Goal: Transaction & Acquisition: Book appointment/travel/reservation

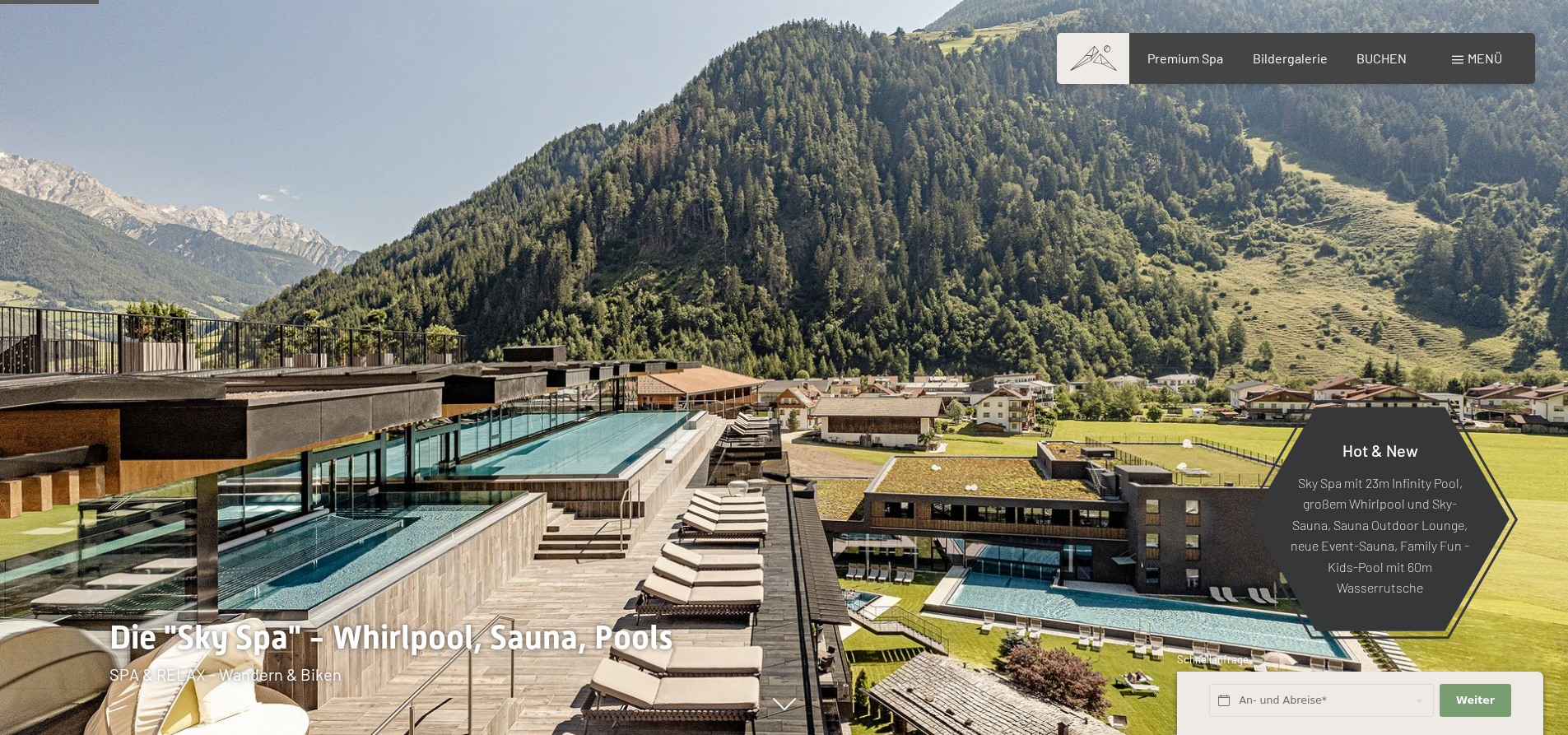
click at [1376, 49] on div "Buchen Anfragen Premium Spa Bildergalerie BUCHEN Menü DE IT EN Gutschein Bilder…" at bounding box center [1296, 58] width 412 height 18
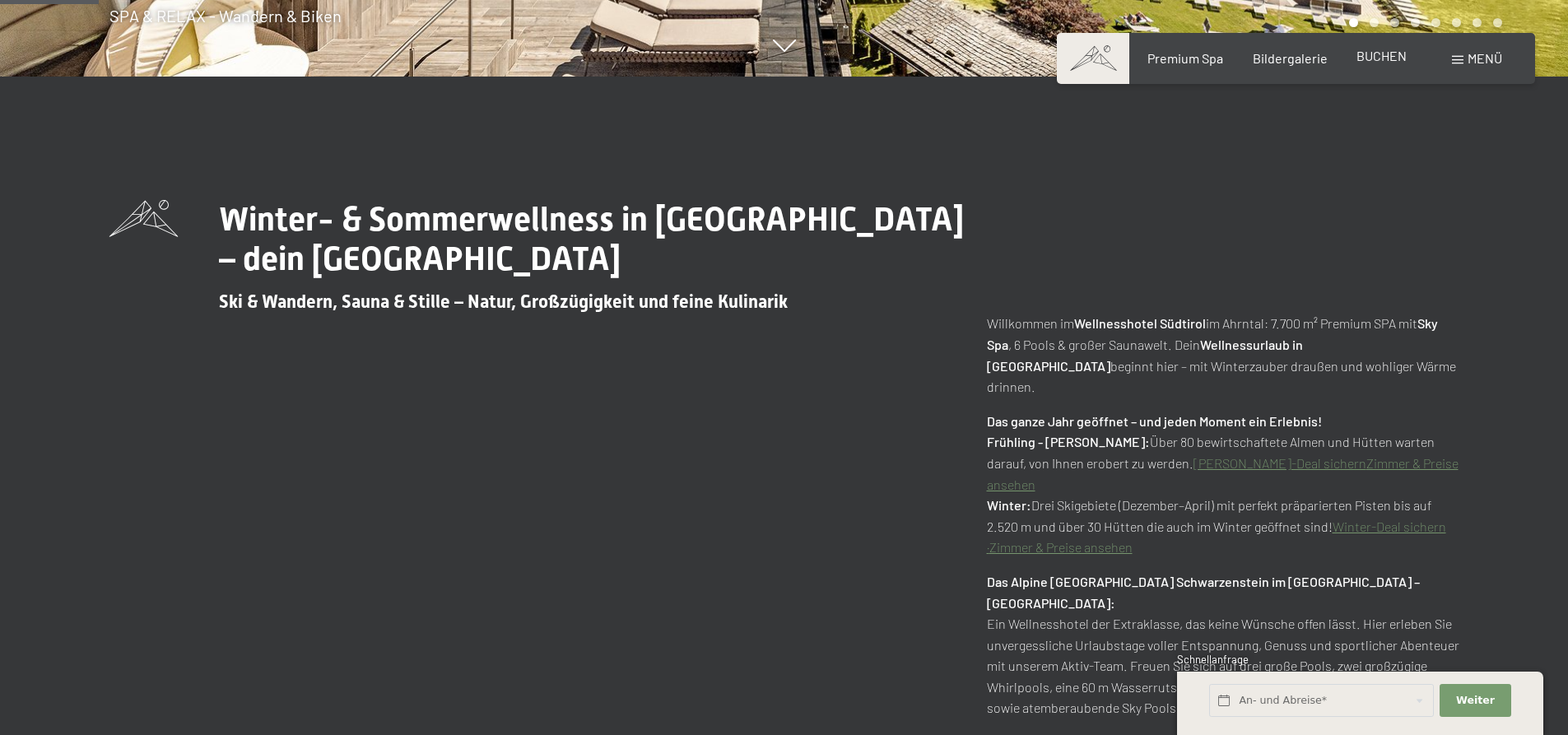
click at [1377, 53] on span "BUCHEN" at bounding box center [1381, 55] width 50 height 15
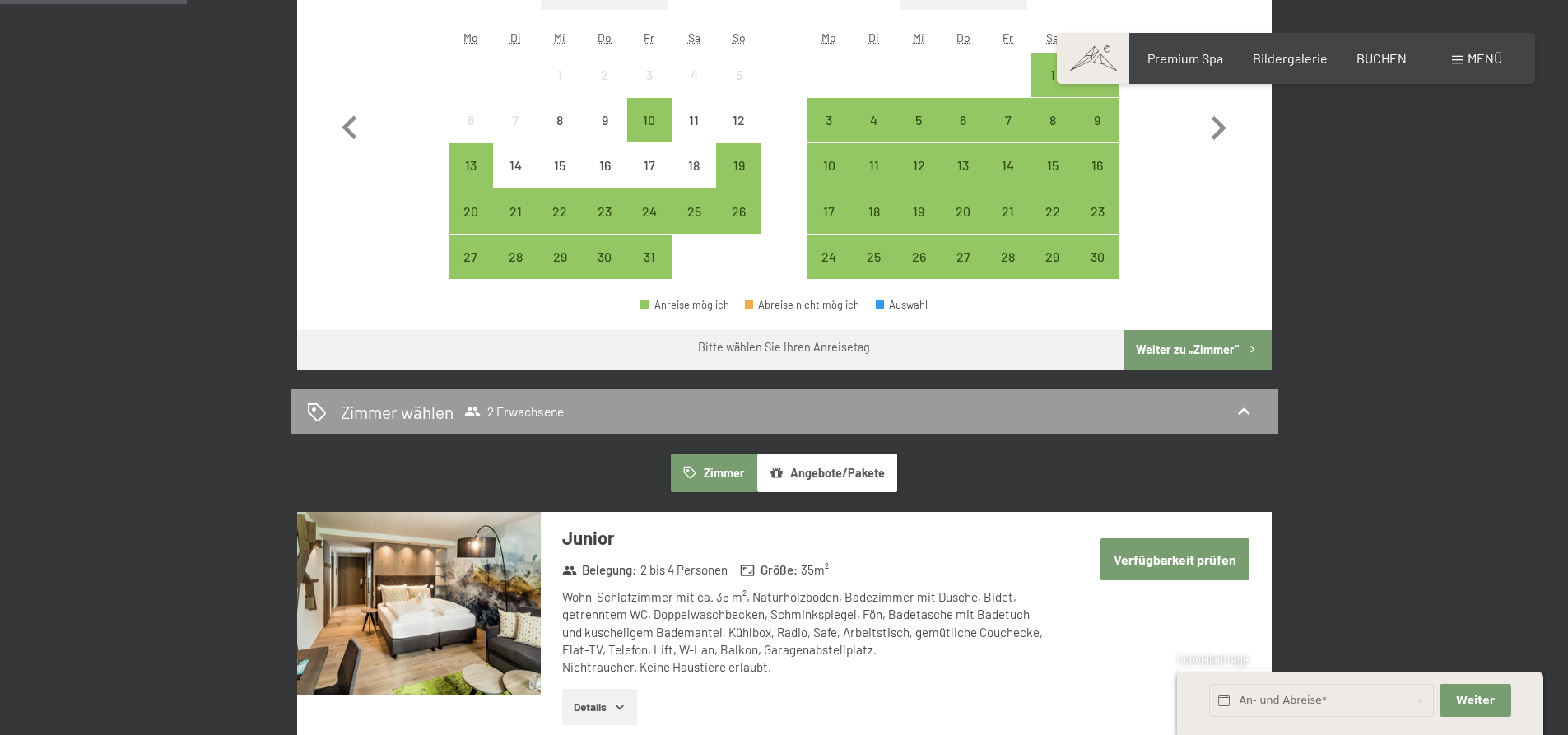
scroll to position [271, 0]
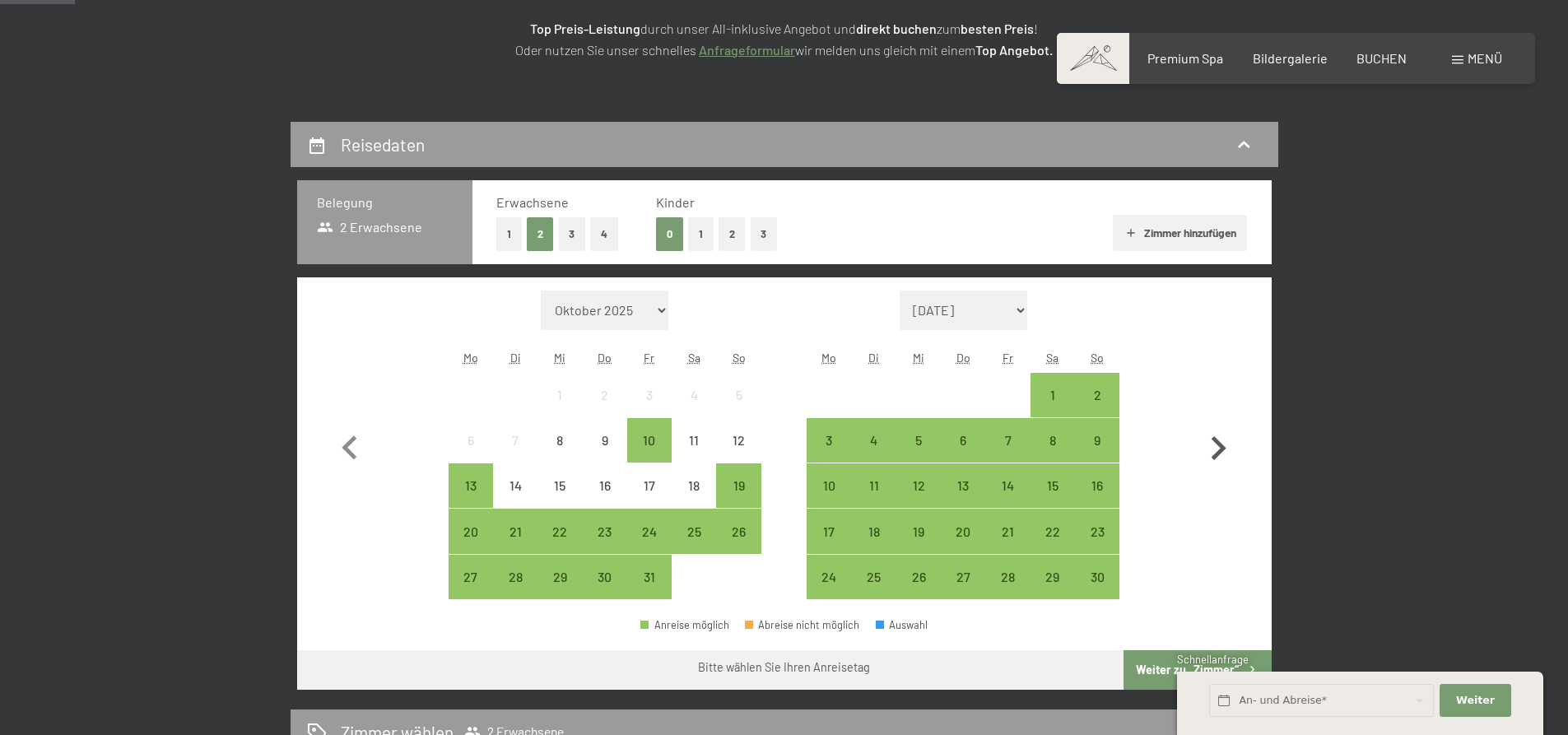
click at [1222, 451] on icon "button" at bounding box center [1218, 448] width 14 height 24
select select "2025-11-01"
select select "2025-12-01"
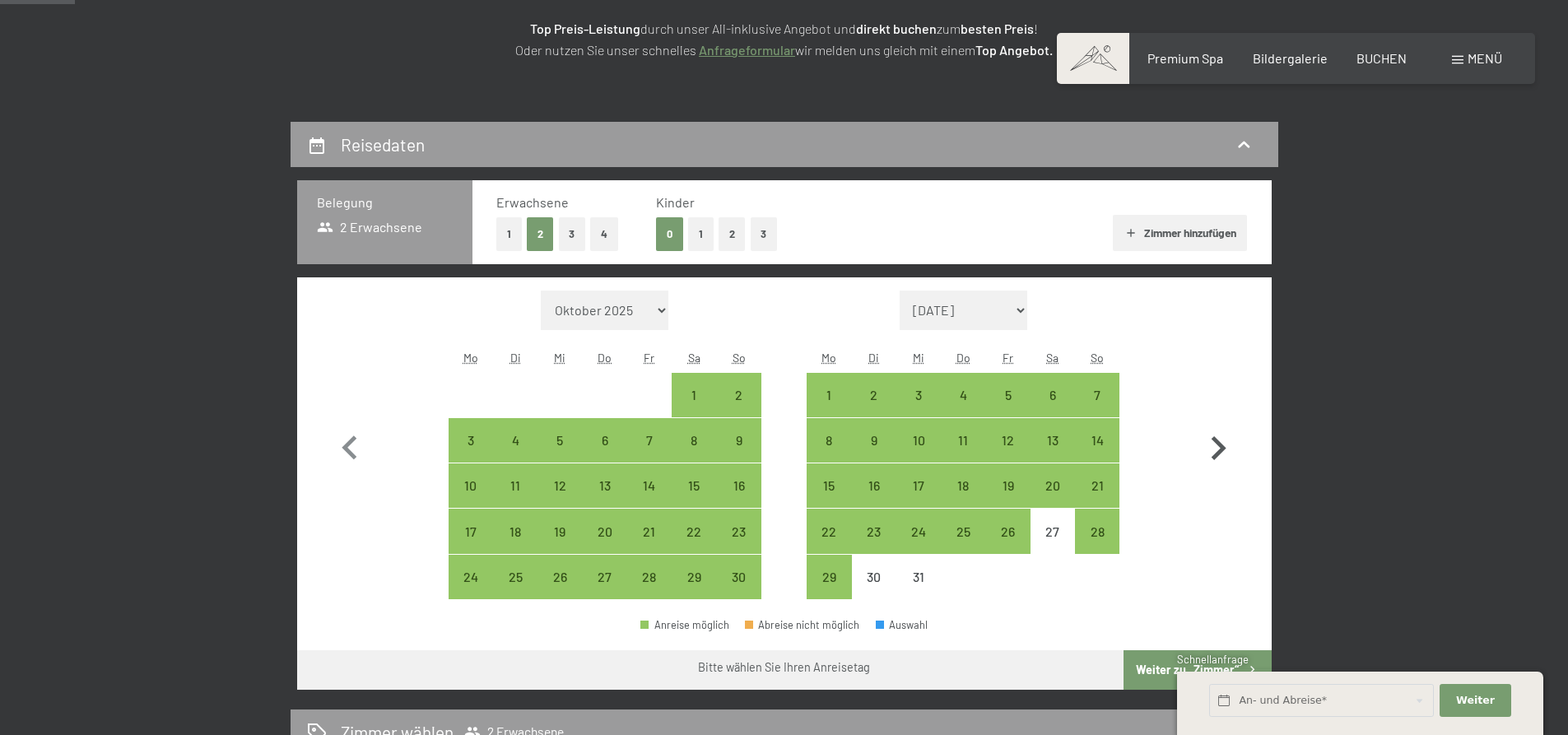
click at [1222, 451] on icon "button" at bounding box center [1218, 448] width 14 height 24
select select "2025-12-01"
select select "2026-01-01"
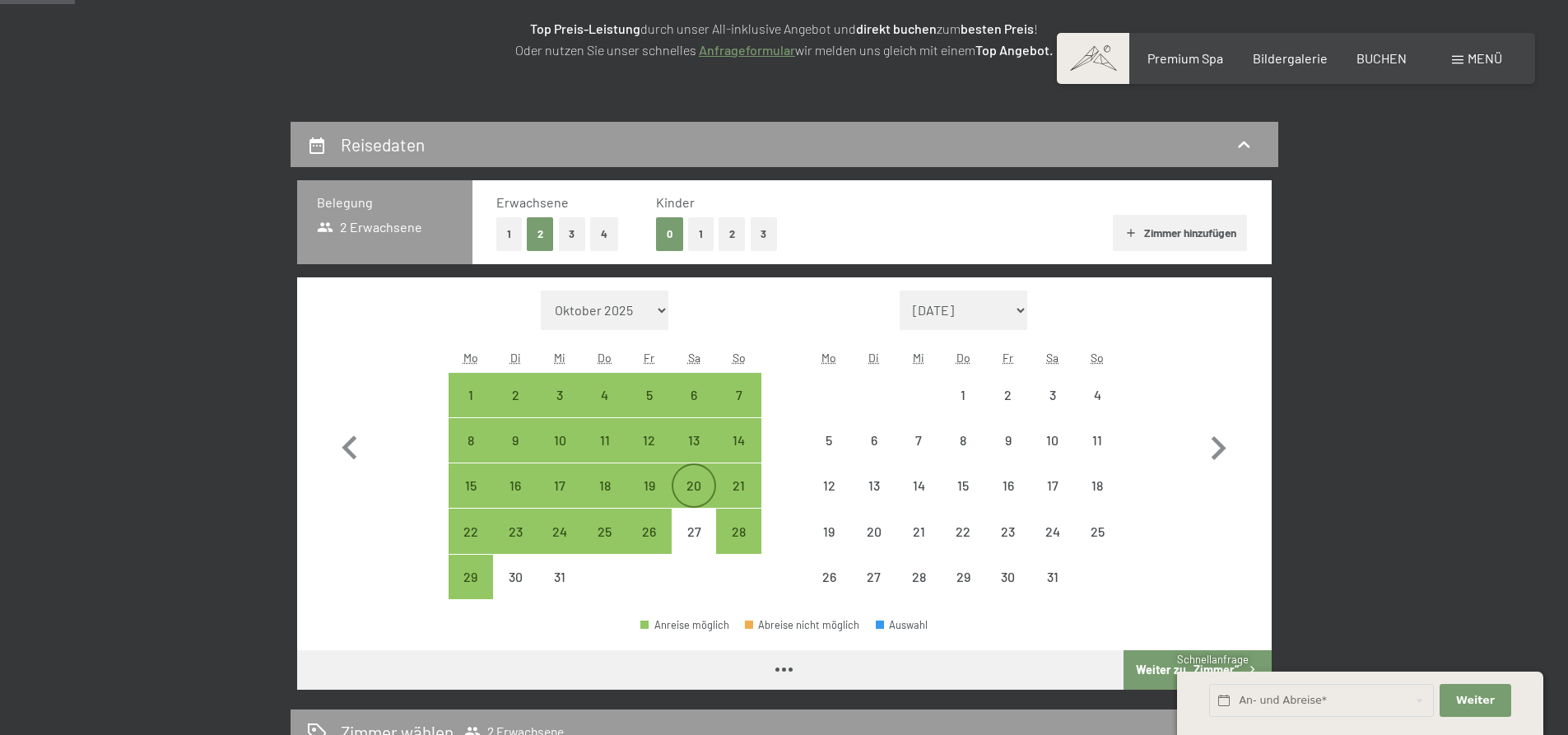
select select "2025-12-01"
select select "2026-01-01"
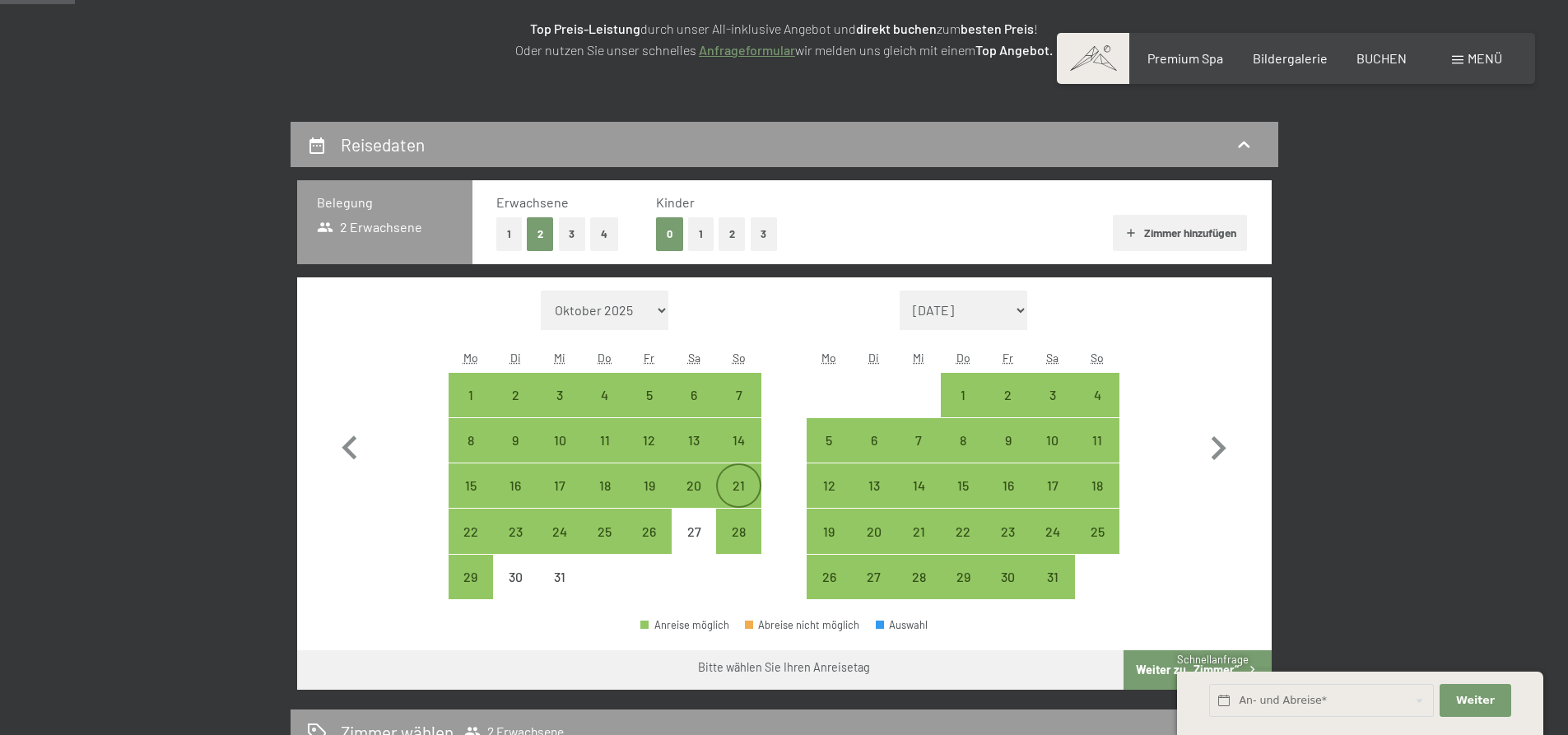
drag, startPoint x: 482, startPoint y: 569, endPoint x: 739, endPoint y: 486, distance: 270.1
click at [482, 567] on div "29" at bounding box center [471, 577] width 41 height 41
select select "2025-12-01"
select select "2026-01-01"
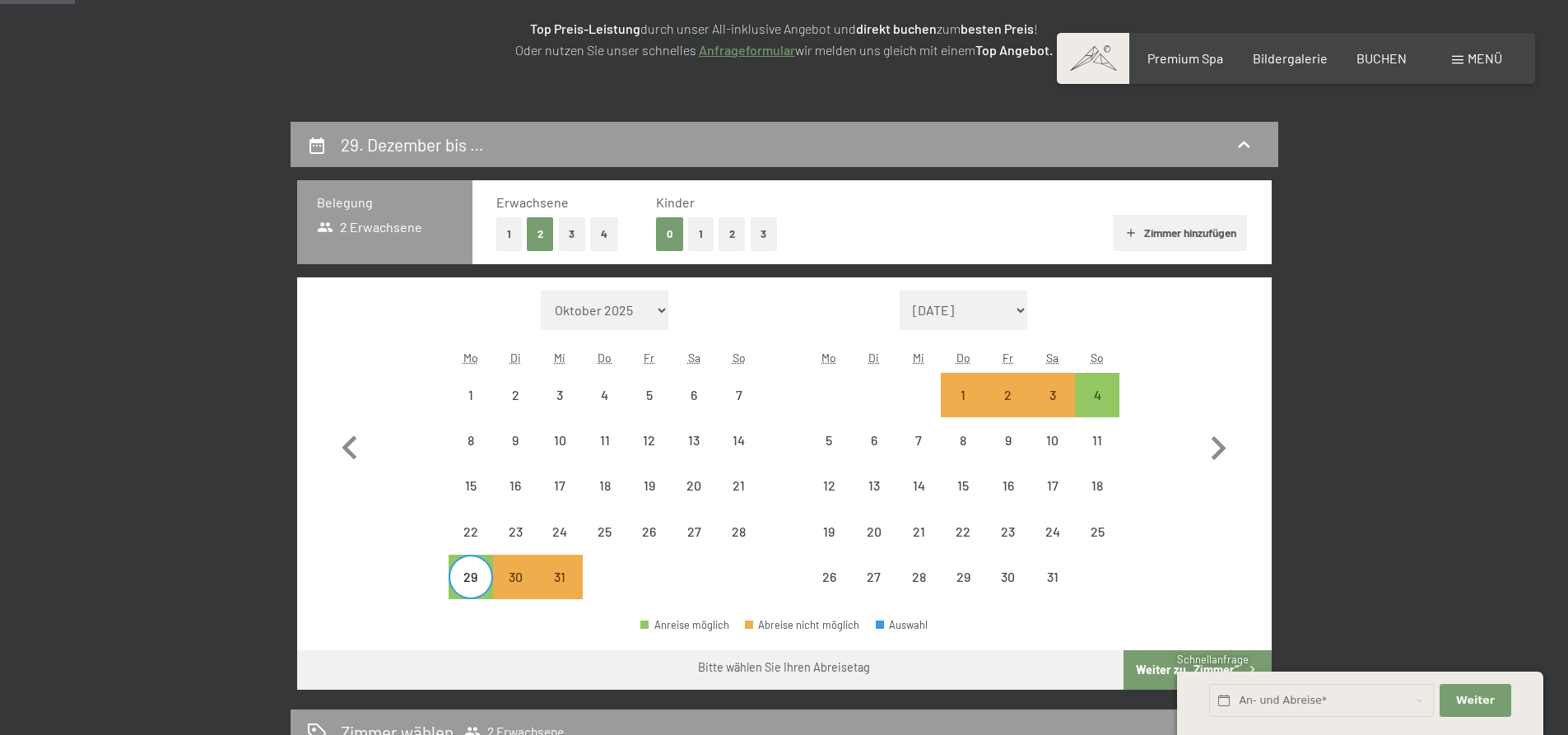
click at [1079, 384] on div "4" at bounding box center [1097, 395] width 44 height 44
select select "2025-12-01"
select select "2026-01-01"
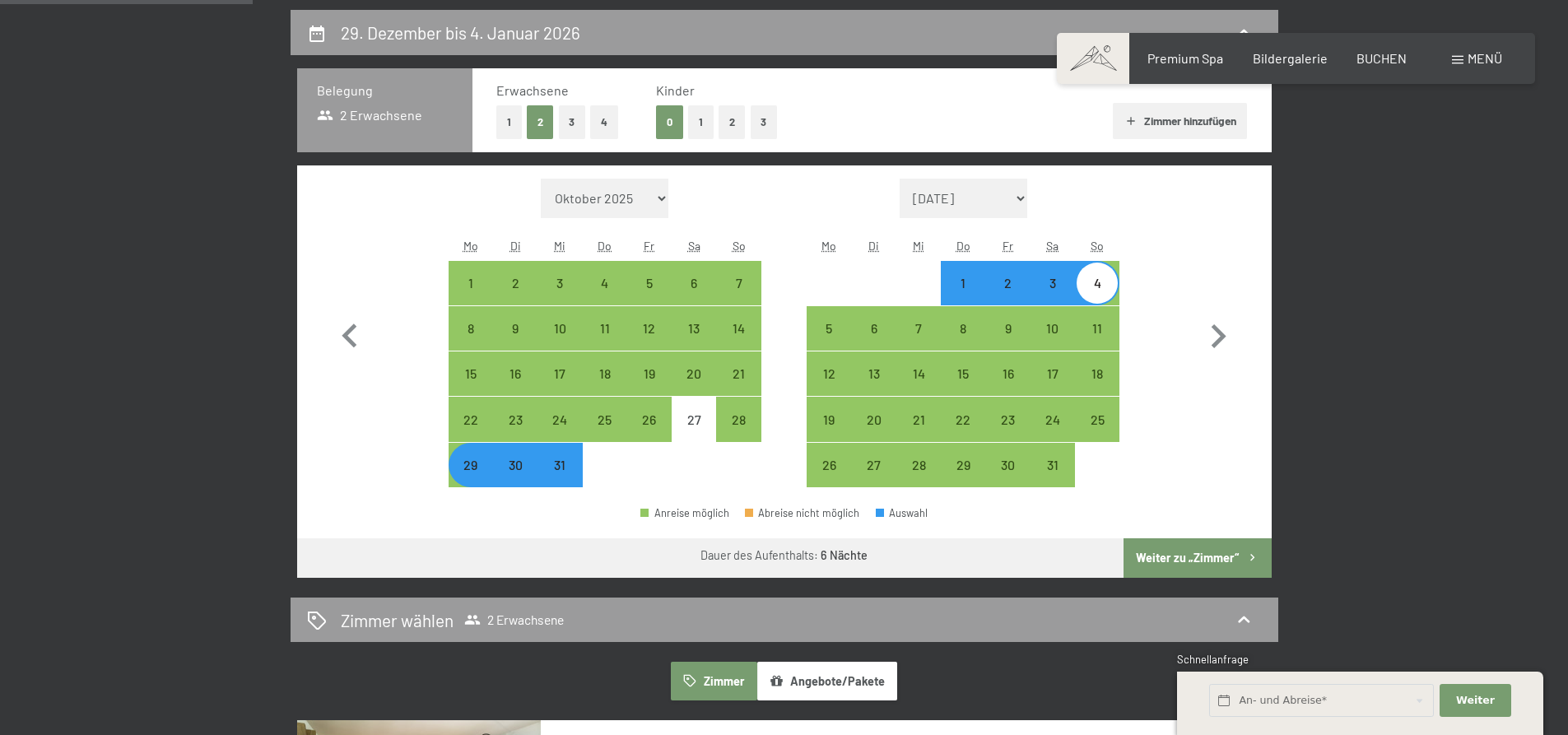
scroll to position [353, 0]
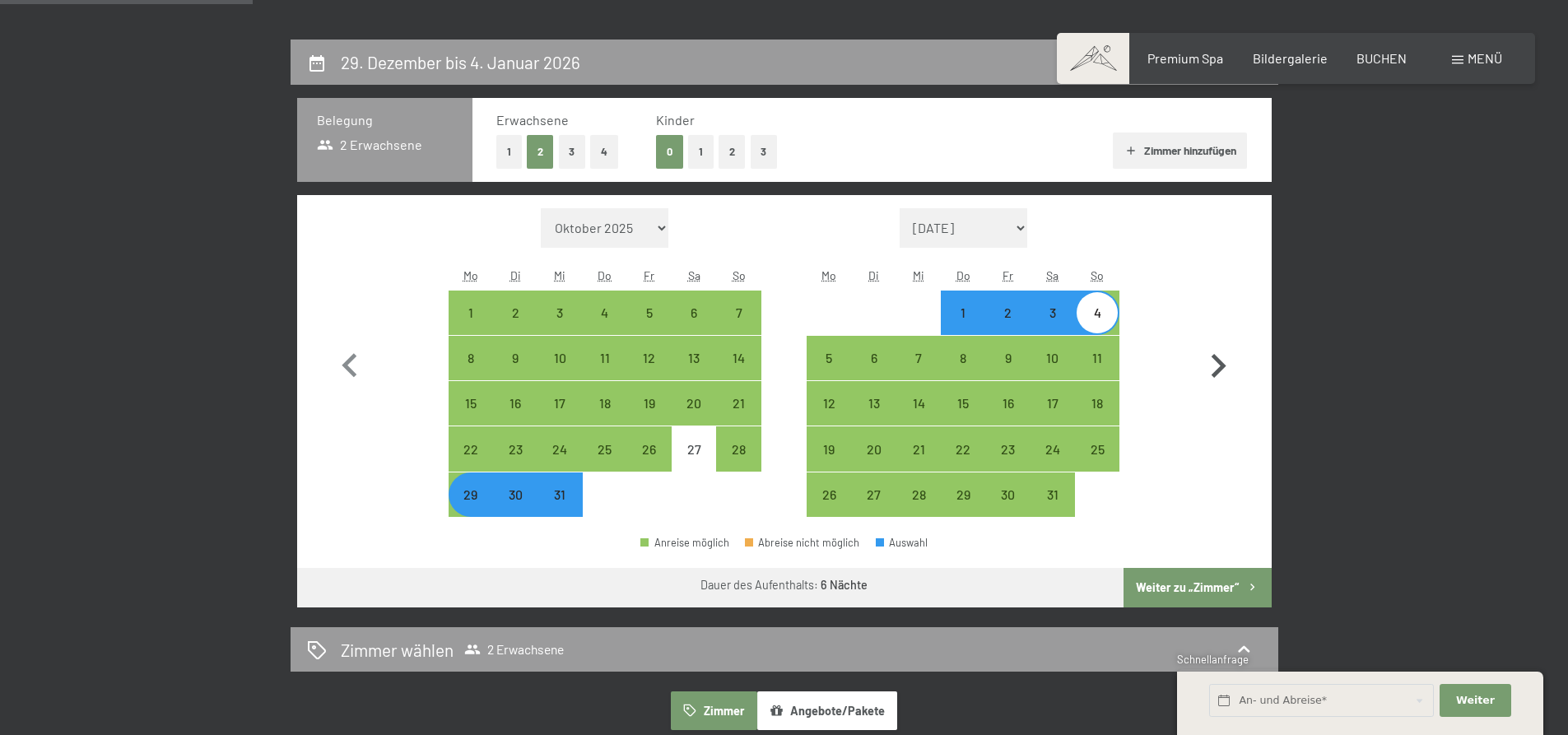
click at [1230, 359] on icon "button" at bounding box center [1218, 366] width 48 height 48
select select "2026-01-01"
select select "2026-02-01"
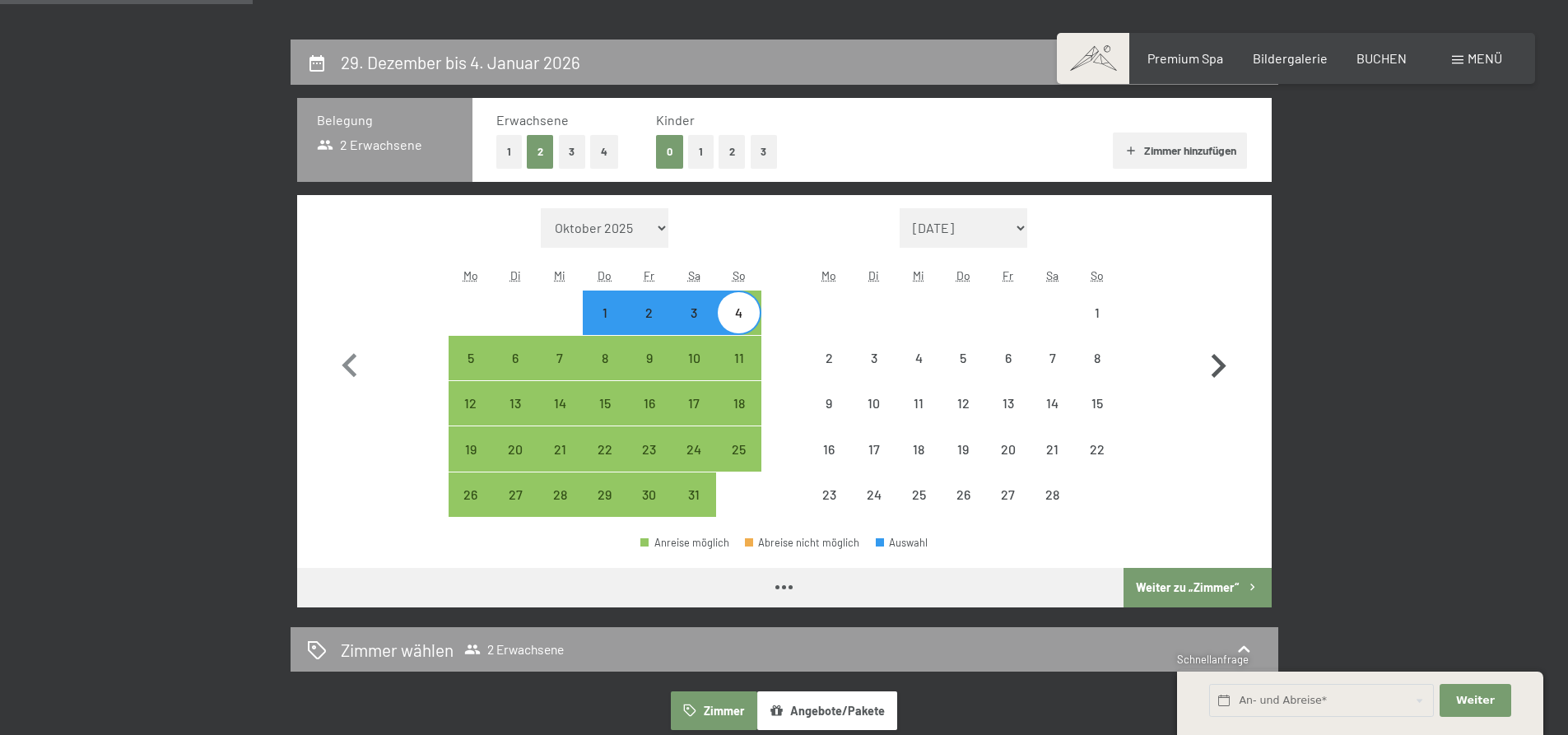
click at [1229, 360] on icon "button" at bounding box center [1218, 366] width 48 height 48
select select "2026-02-01"
select select "2026-03-01"
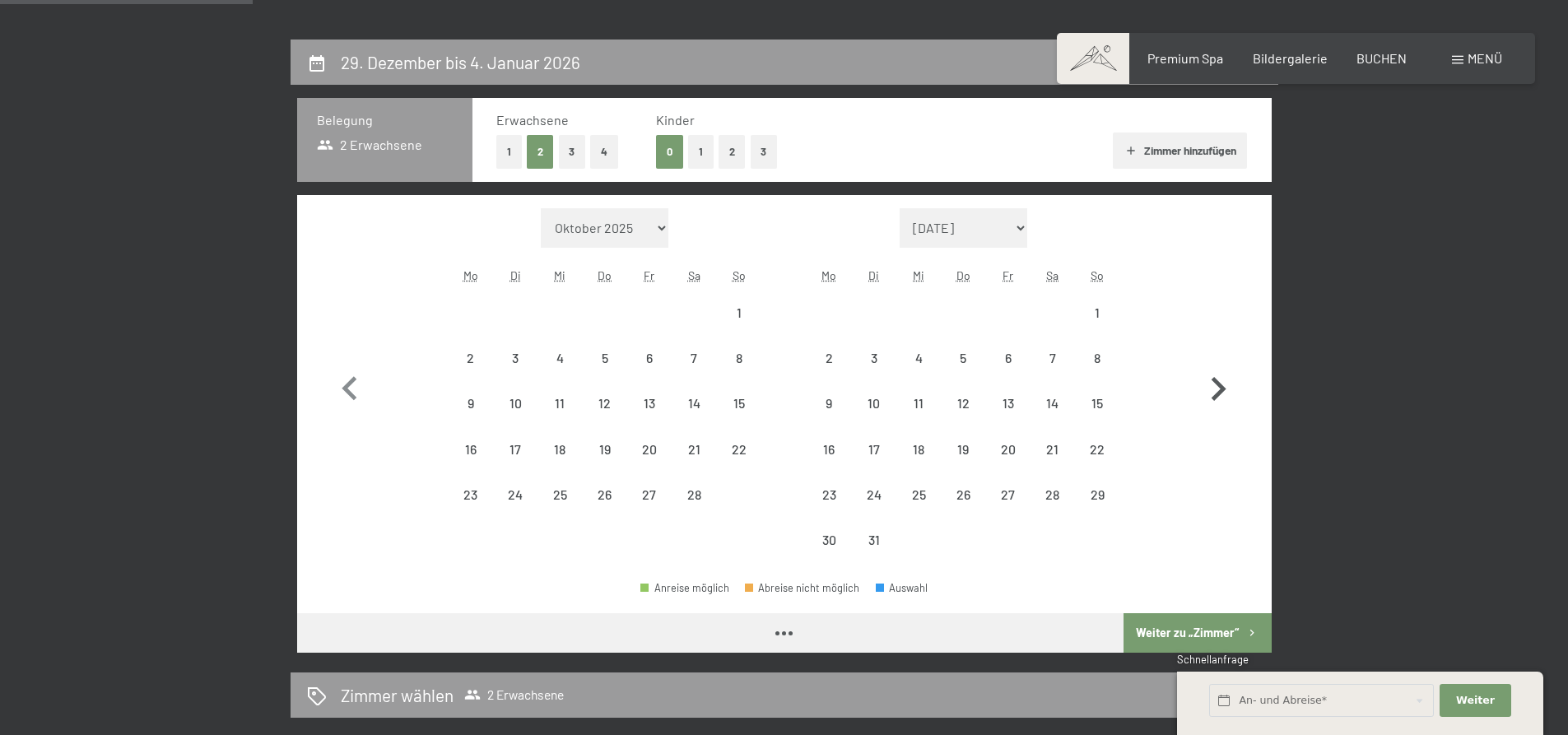
select select "2026-02-01"
select select "2026-03-01"
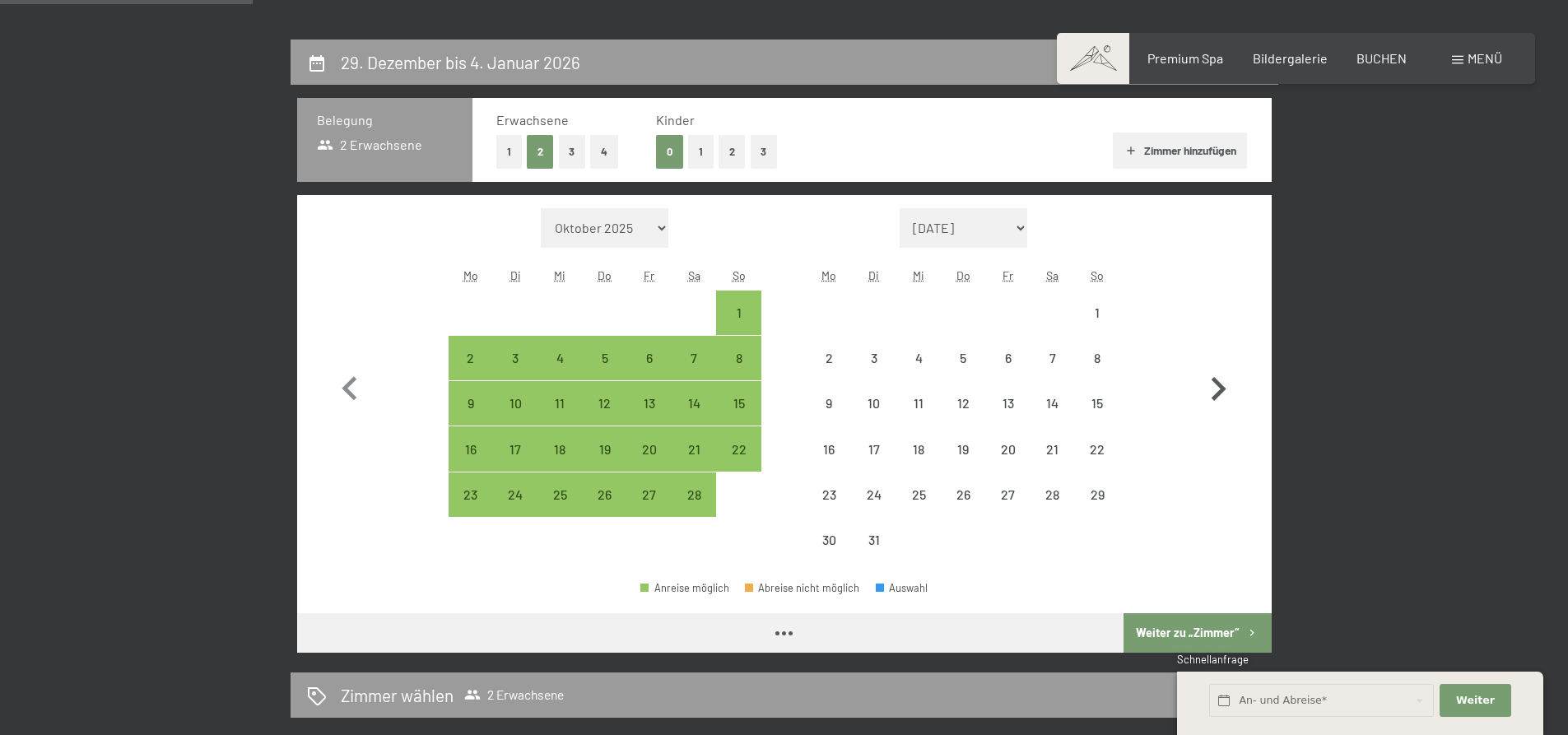
select select "2026-02-01"
select select "2026-03-01"
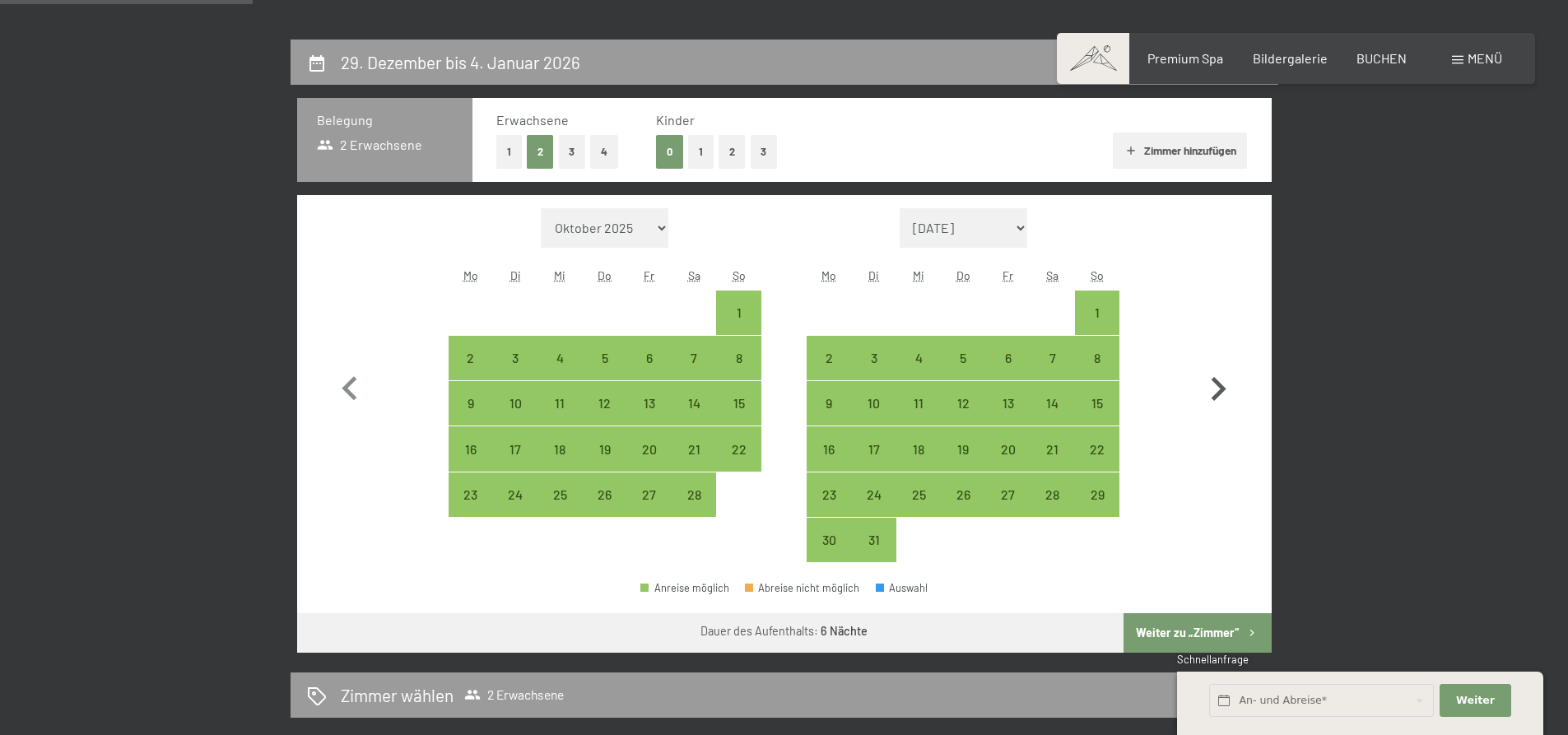
click at [1229, 360] on button "button" at bounding box center [1218, 386] width 48 height 355
select select "2026-03-01"
select select "2026-04-01"
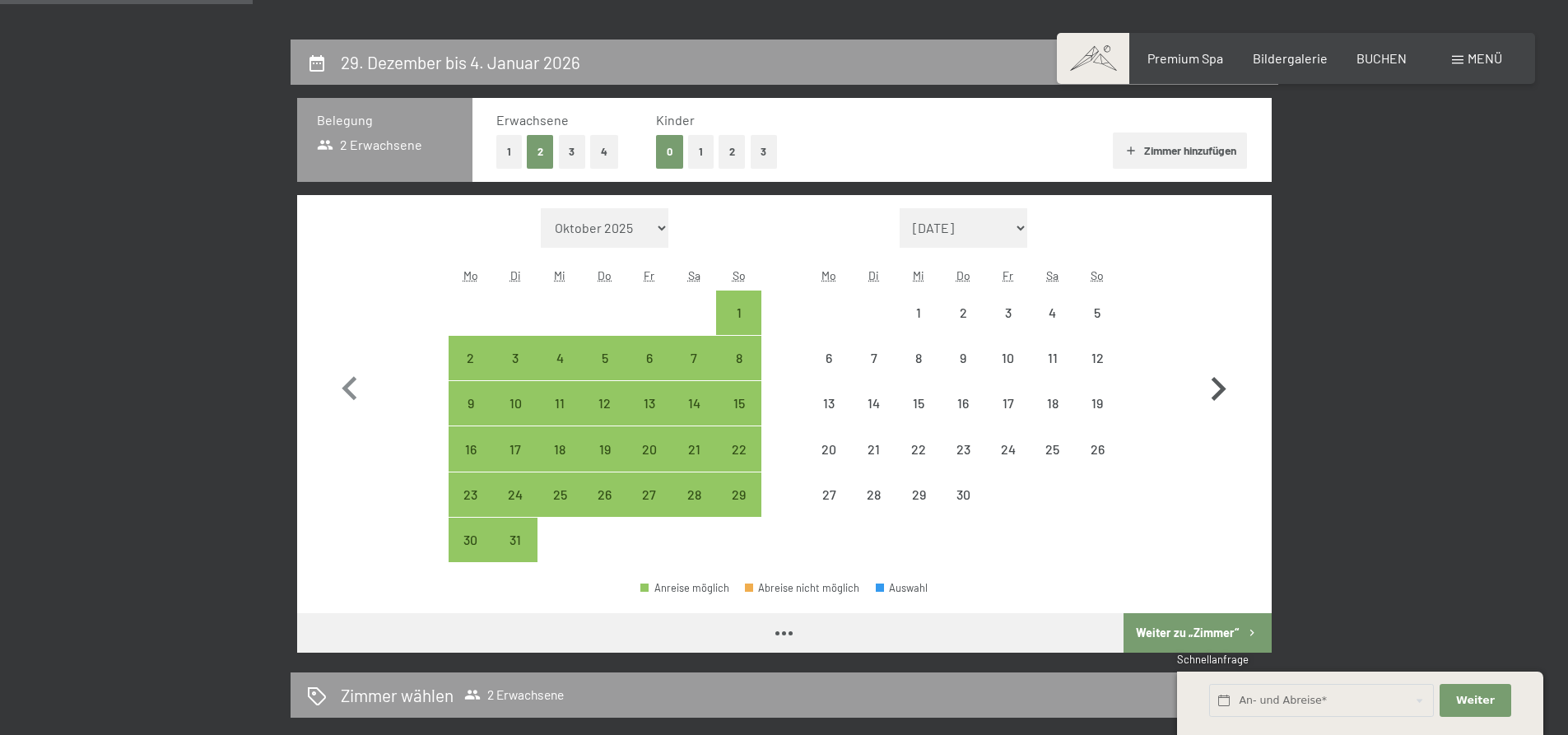
click at [1229, 360] on button "button" at bounding box center [1218, 386] width 48 height 355
select select "2026-04-01"
select select "2026-05-01"
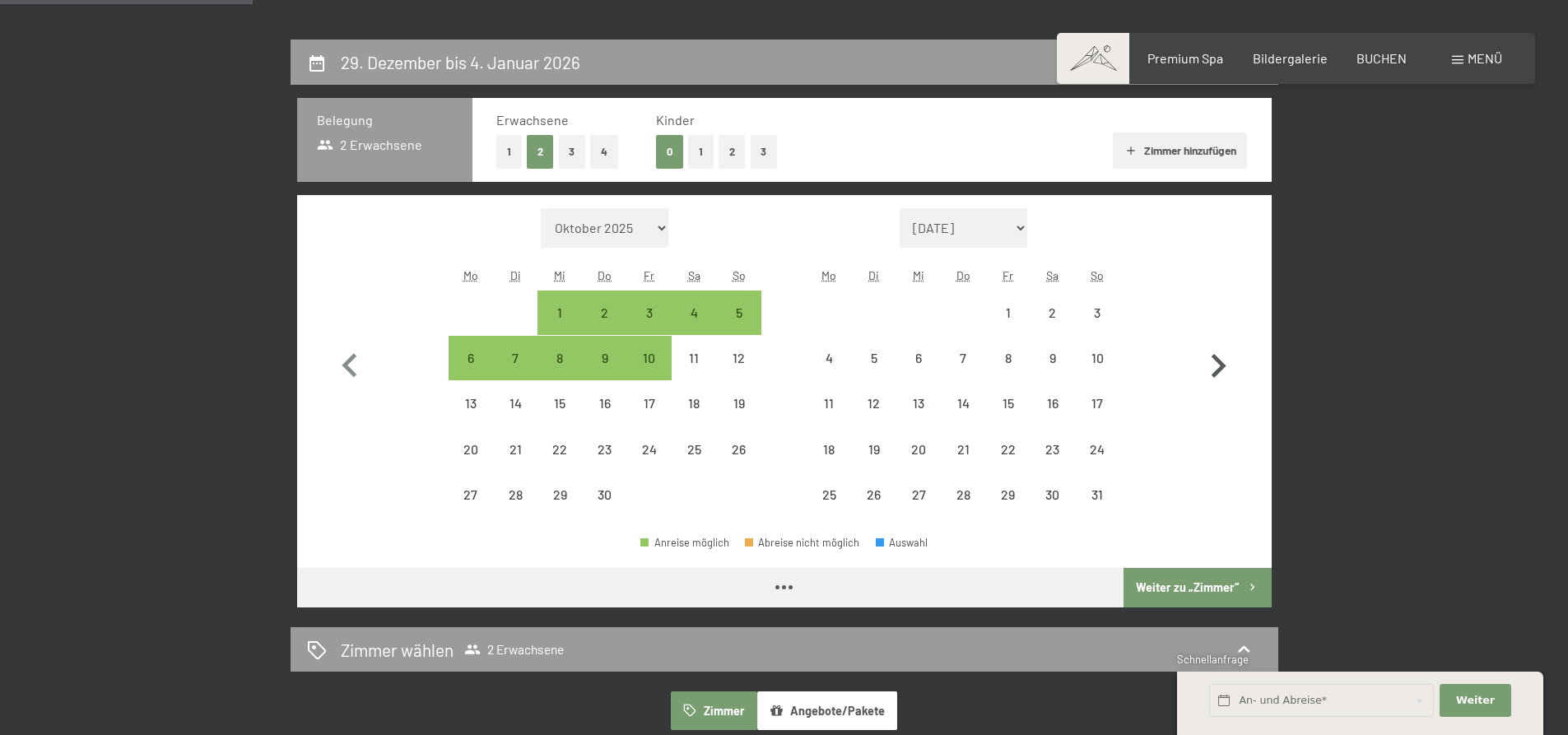
select select "2026-04-01"
select select "2026-05-01"
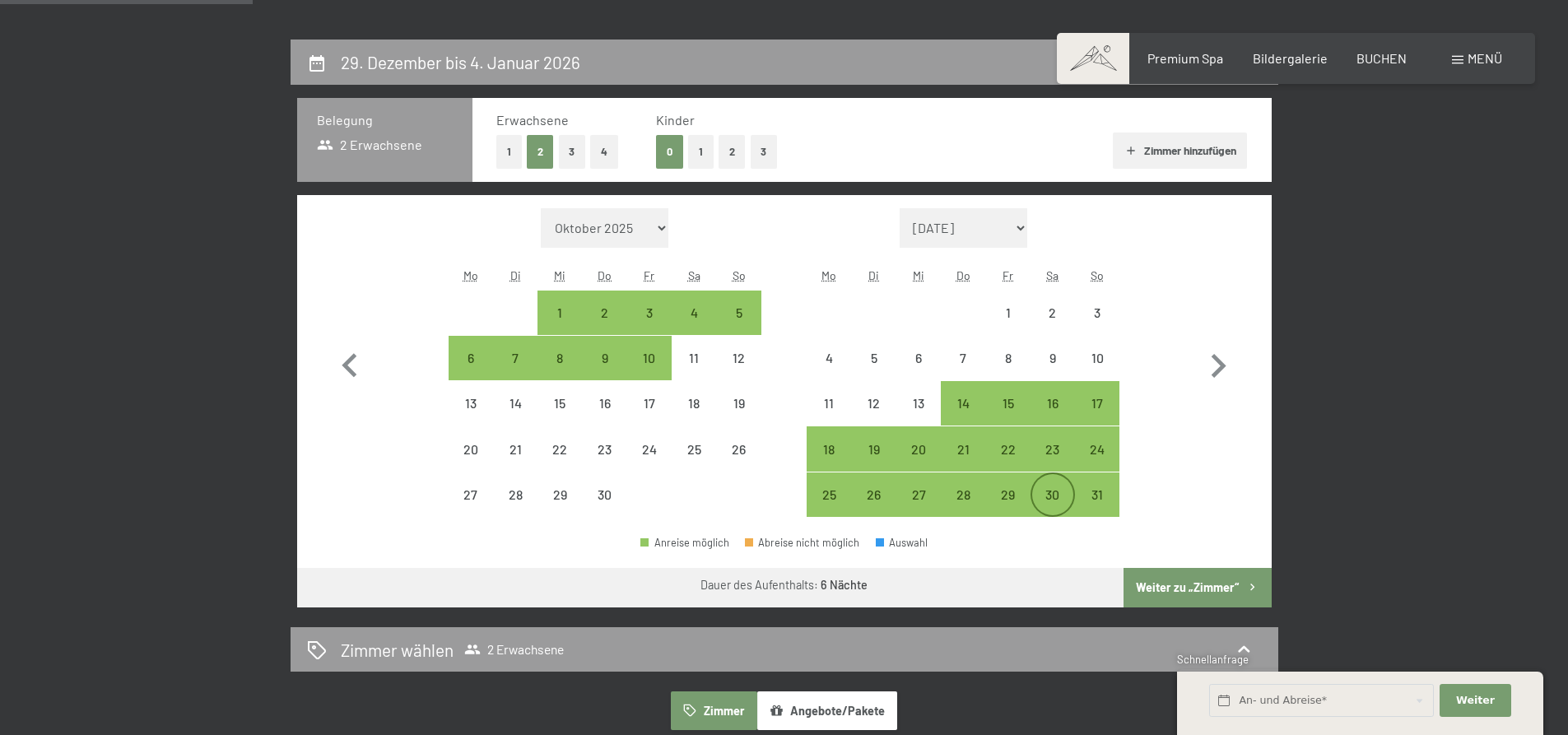
click at [1072, 490] on div "30" at bounding box center [1053, 508] width 41 height 41
select select "2026-04-01"
select select "2026-05-01"
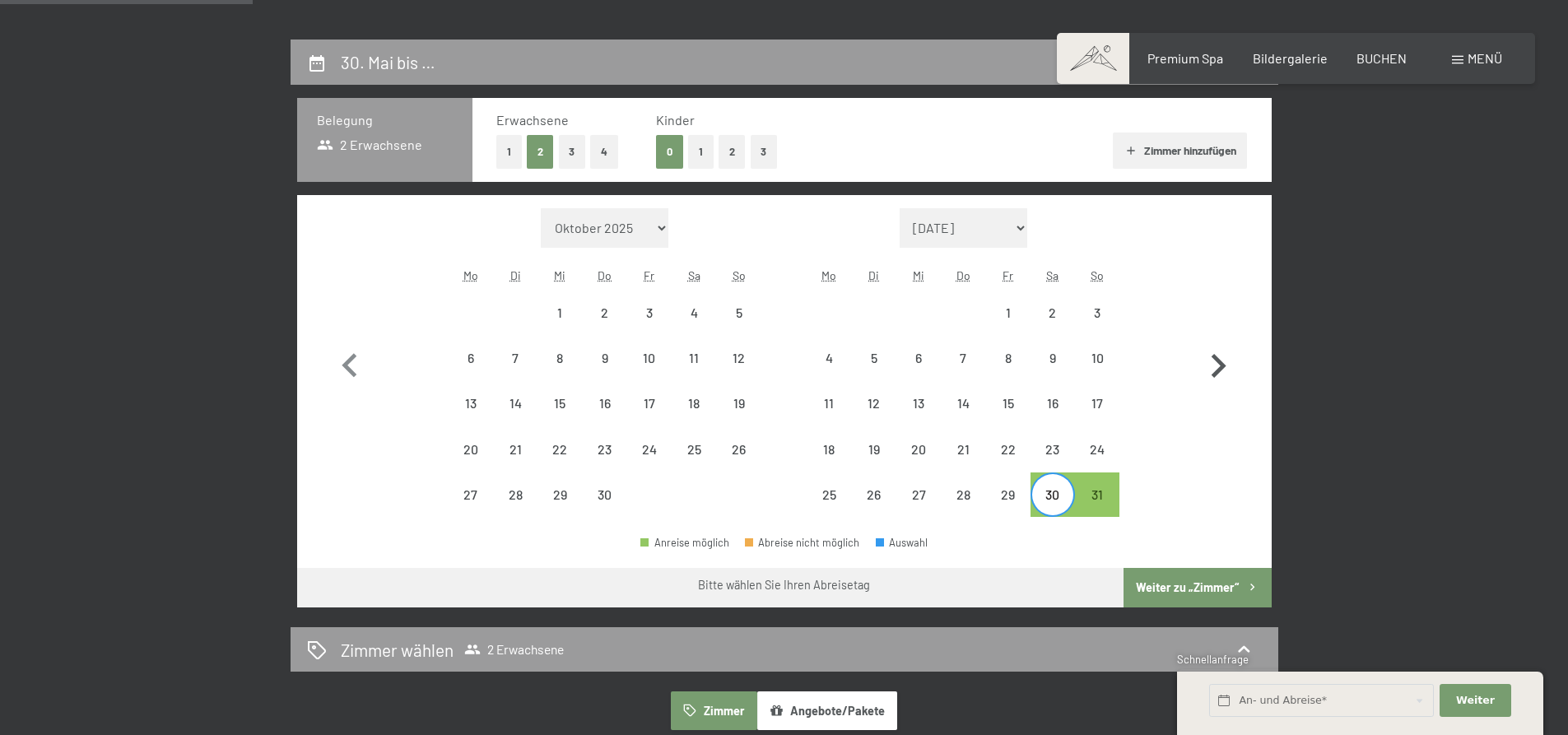
click at [1221, 367] on icon "button" at bounding box center [1218, 366] width 48 height 48
select select "2026-05-01"
select select "2026-06-01"
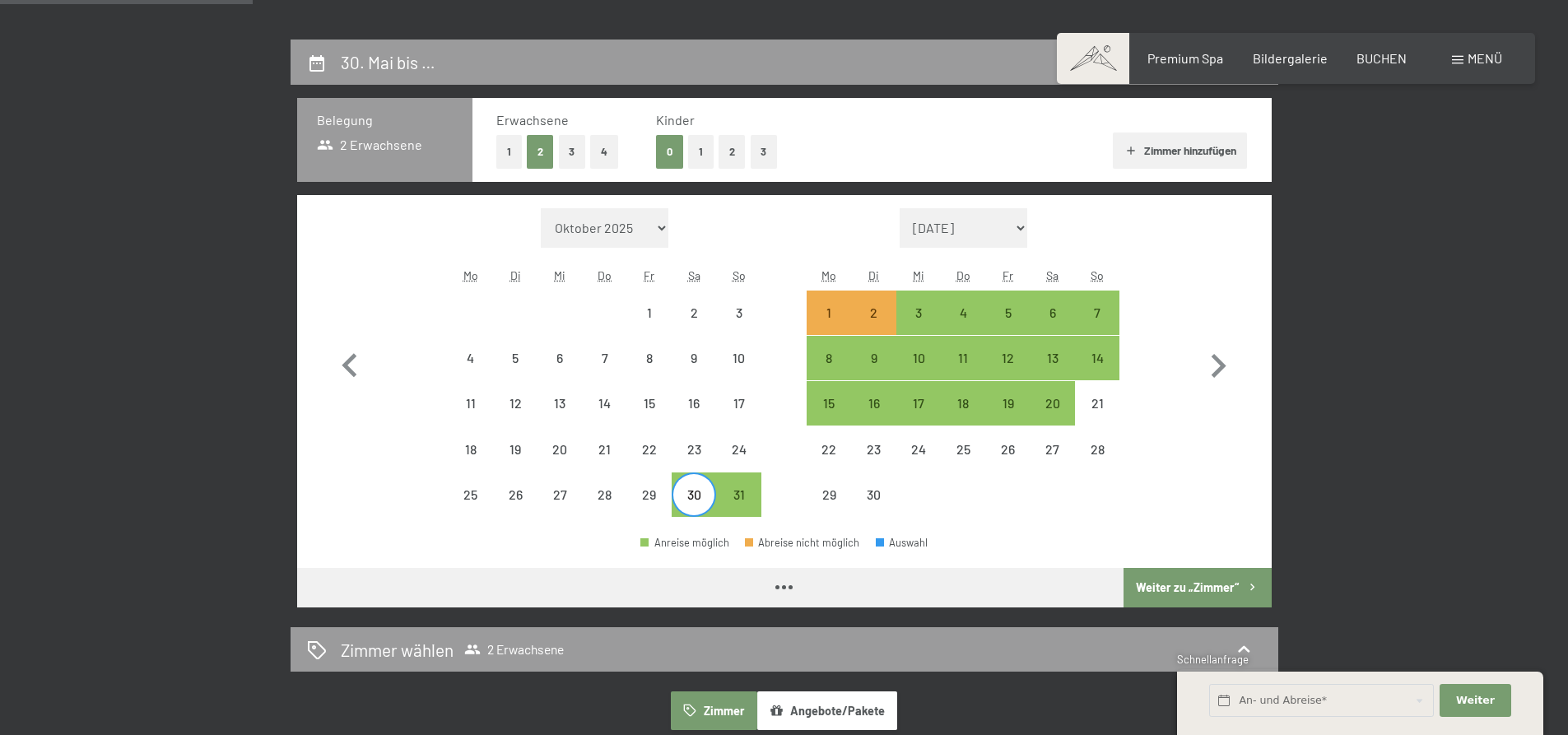
select select "2026-05-01"
select select "2026-06-01"
click at [969, 313] on div "4" at bounding box center [963, 327] width 41 height 41
select select "2026-05-01"
select select "2026-06-01"
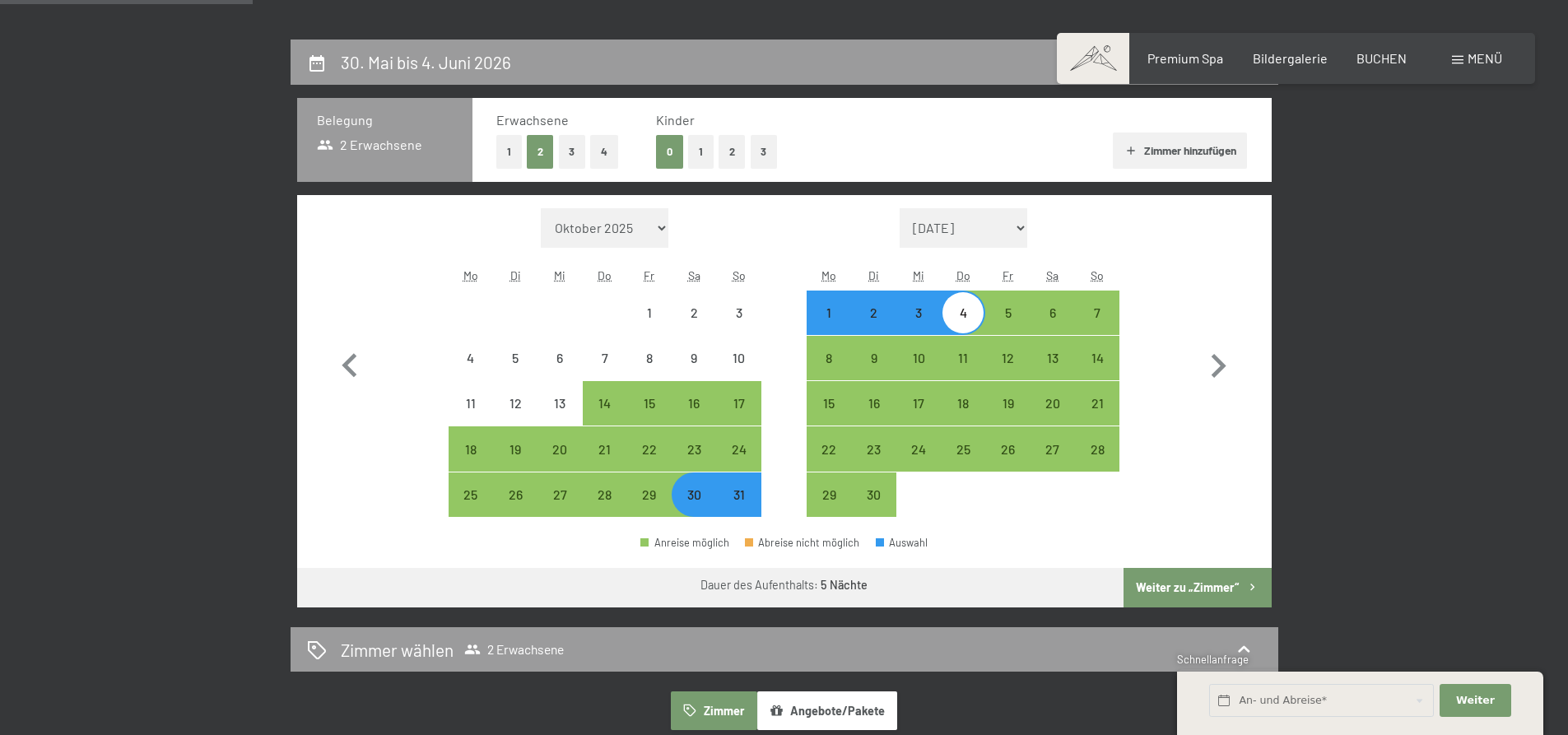
click at [1200, 585] on button "Weiter zu „Zimmer“" at bounding box center [1197, 588] width 147 height 39
select select "2026-05-01"
select select "2026-06-01"
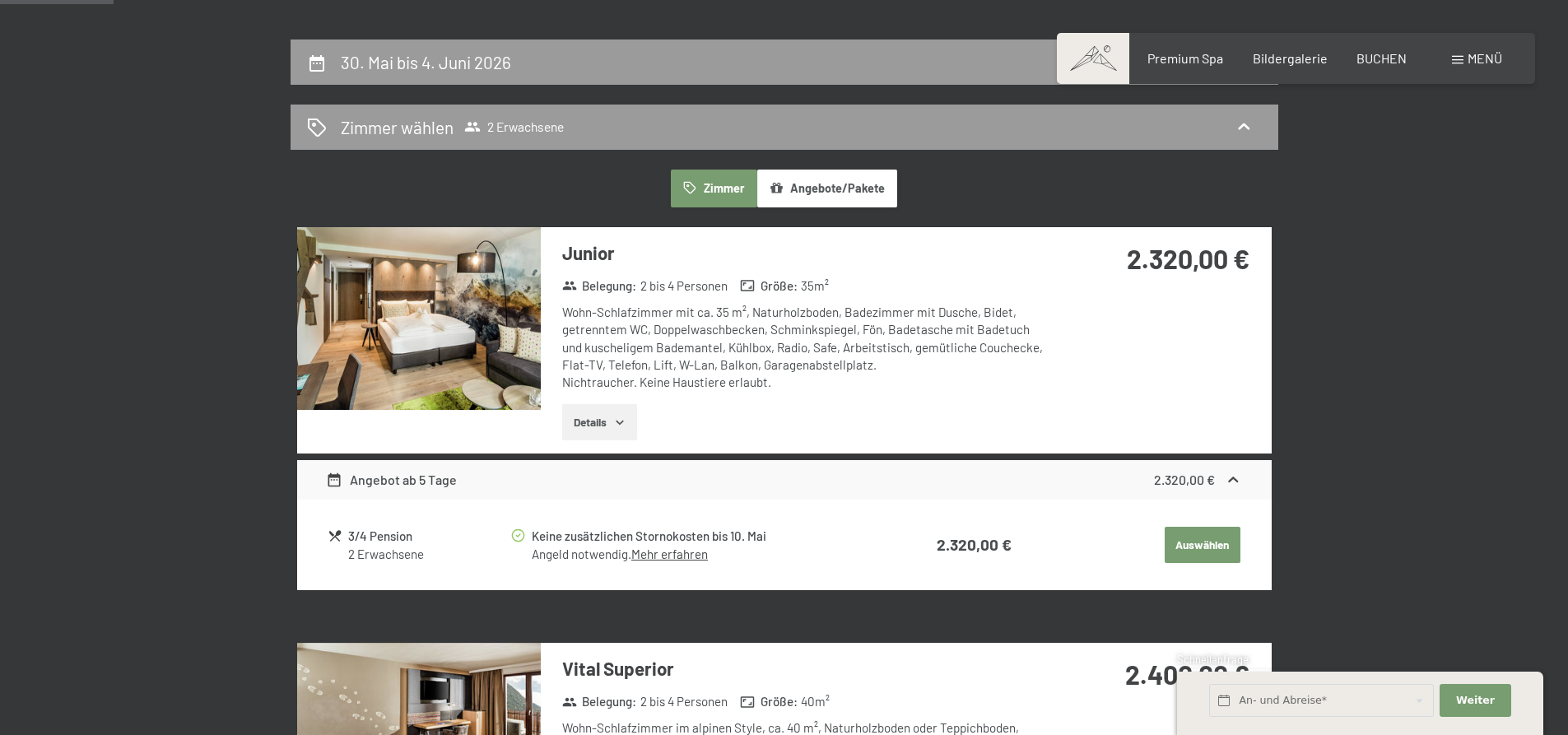
scroll to position [393, 0]
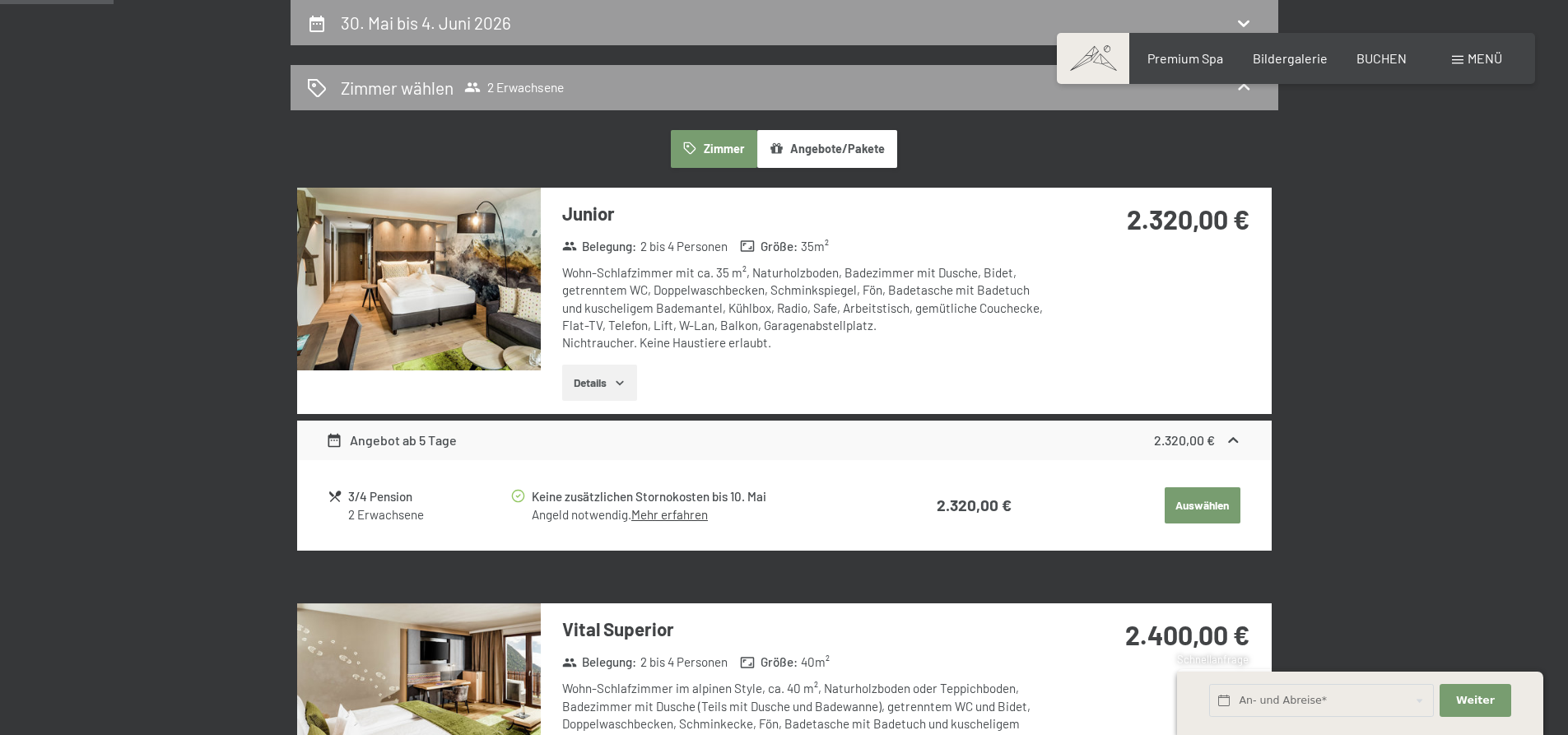
click at [473, 322] on img at bounding box center [419, 278] width 243 height 183
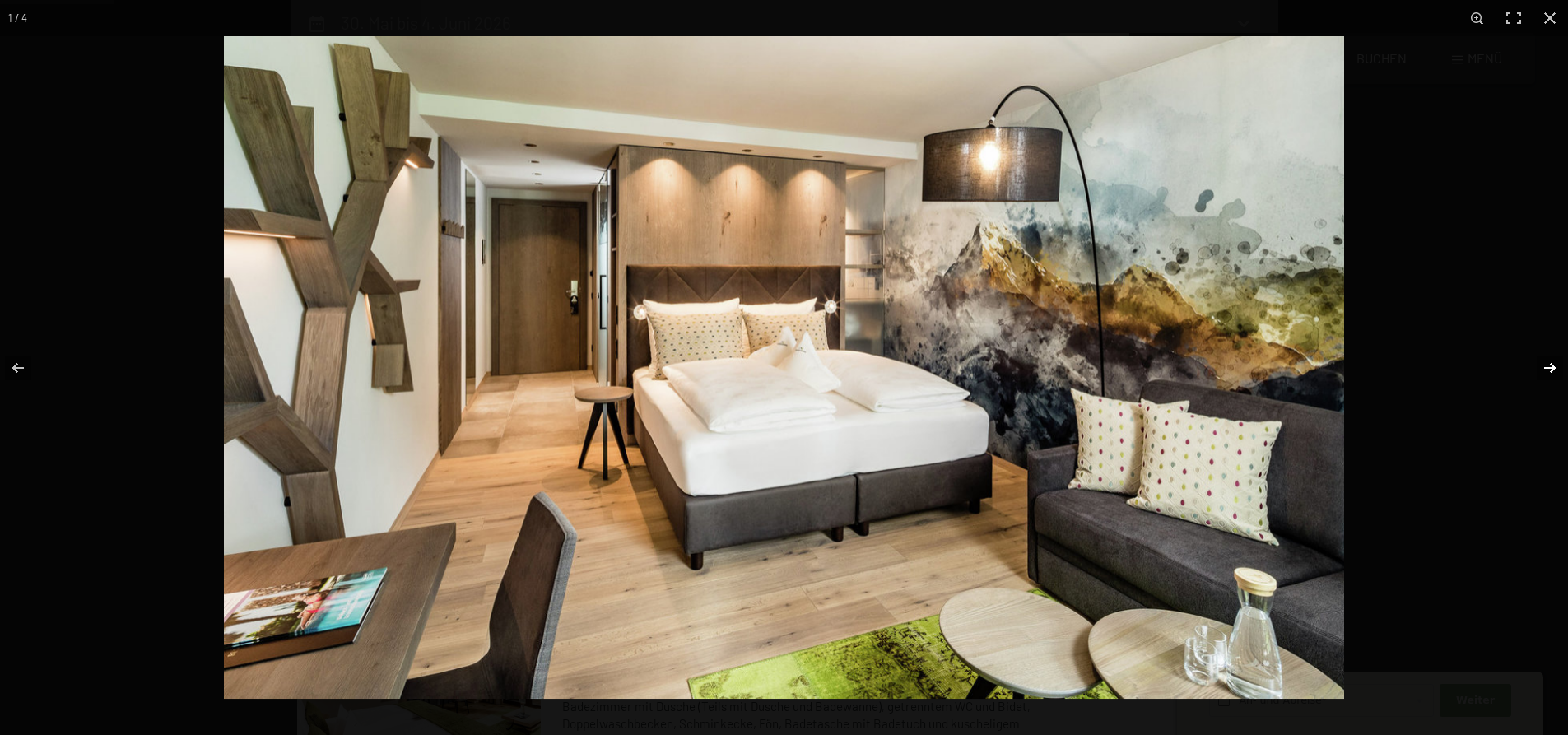
click at [1546, 359] on button "button" at bounding box center [1539, 368] width 58 height 83
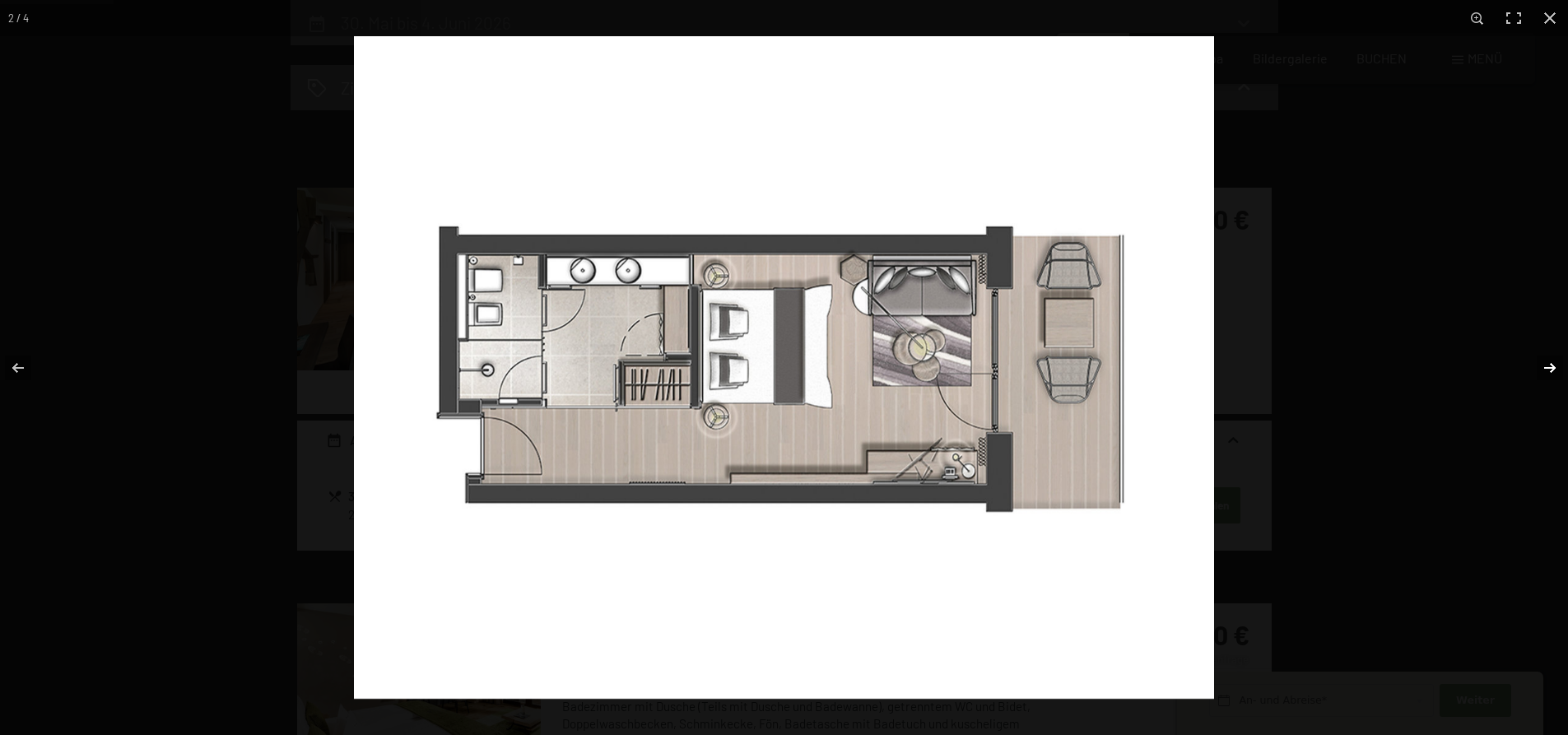
click at [1546, 359] on button "button" at bounding box center [1539, 368] width 58 height 83
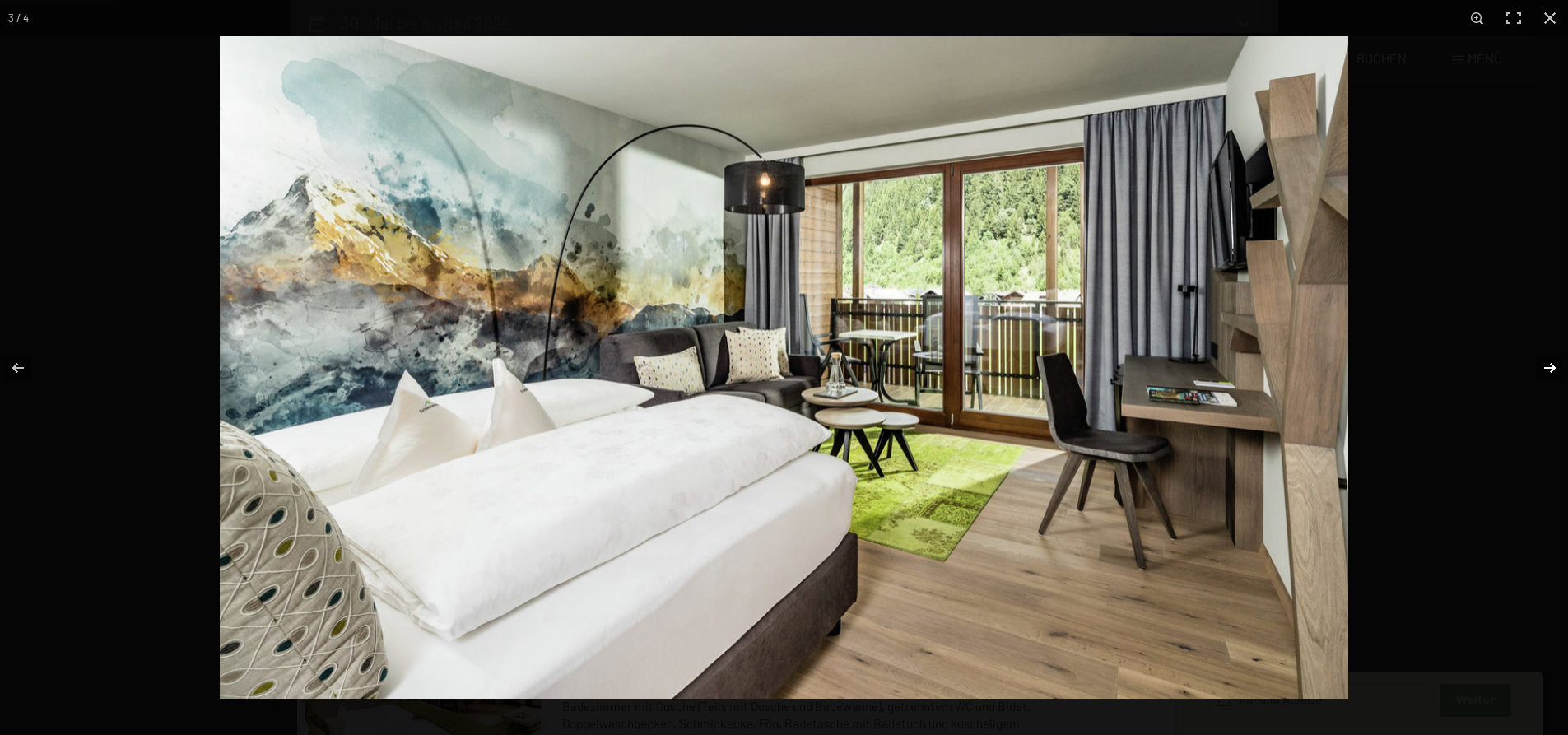
click at [1546, 359] on button "button" at bounding box center [1539, 368] width 58 height 83
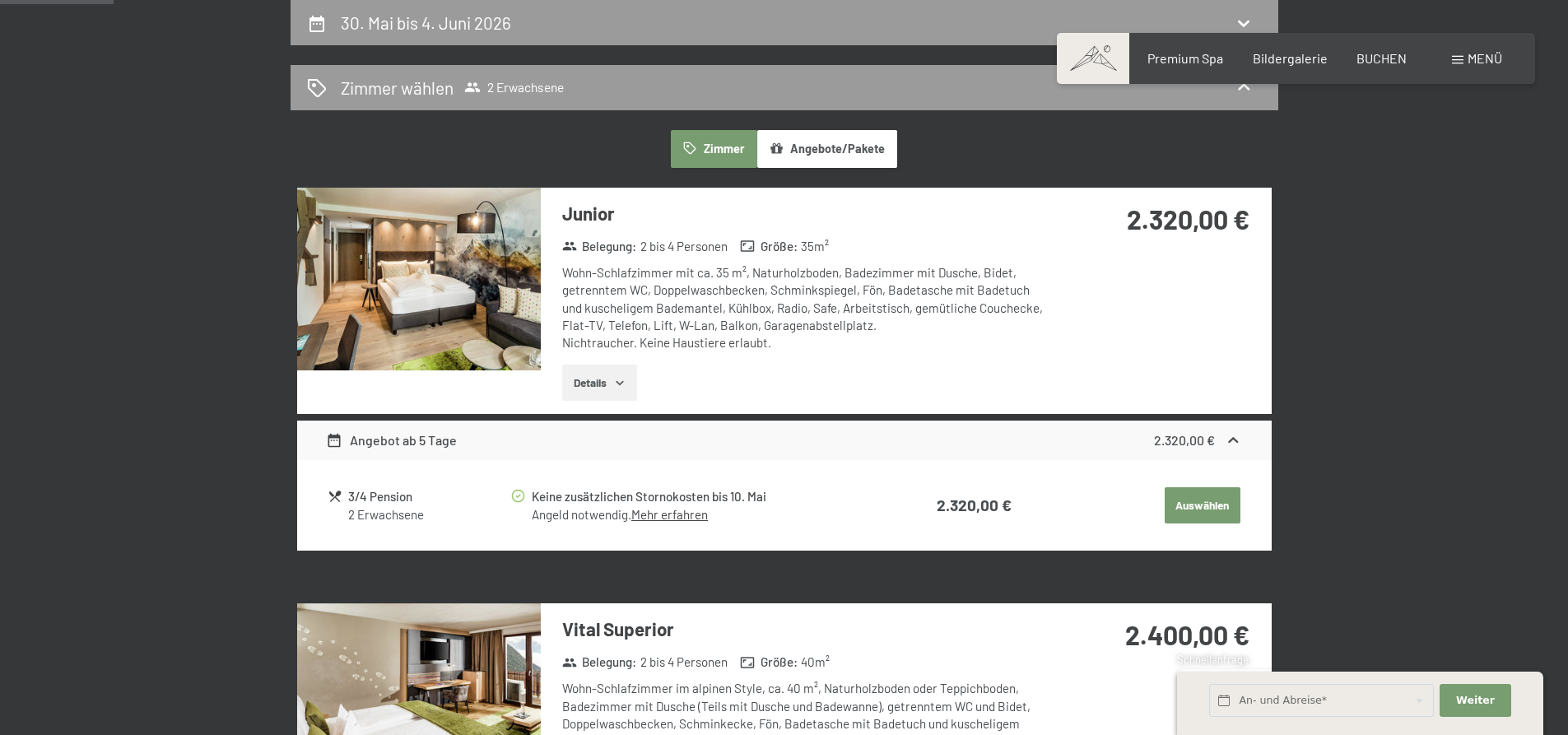
click at [665, 520] on link "Mehr erfahren" at bounding box center [670, 514] width 77 height 14
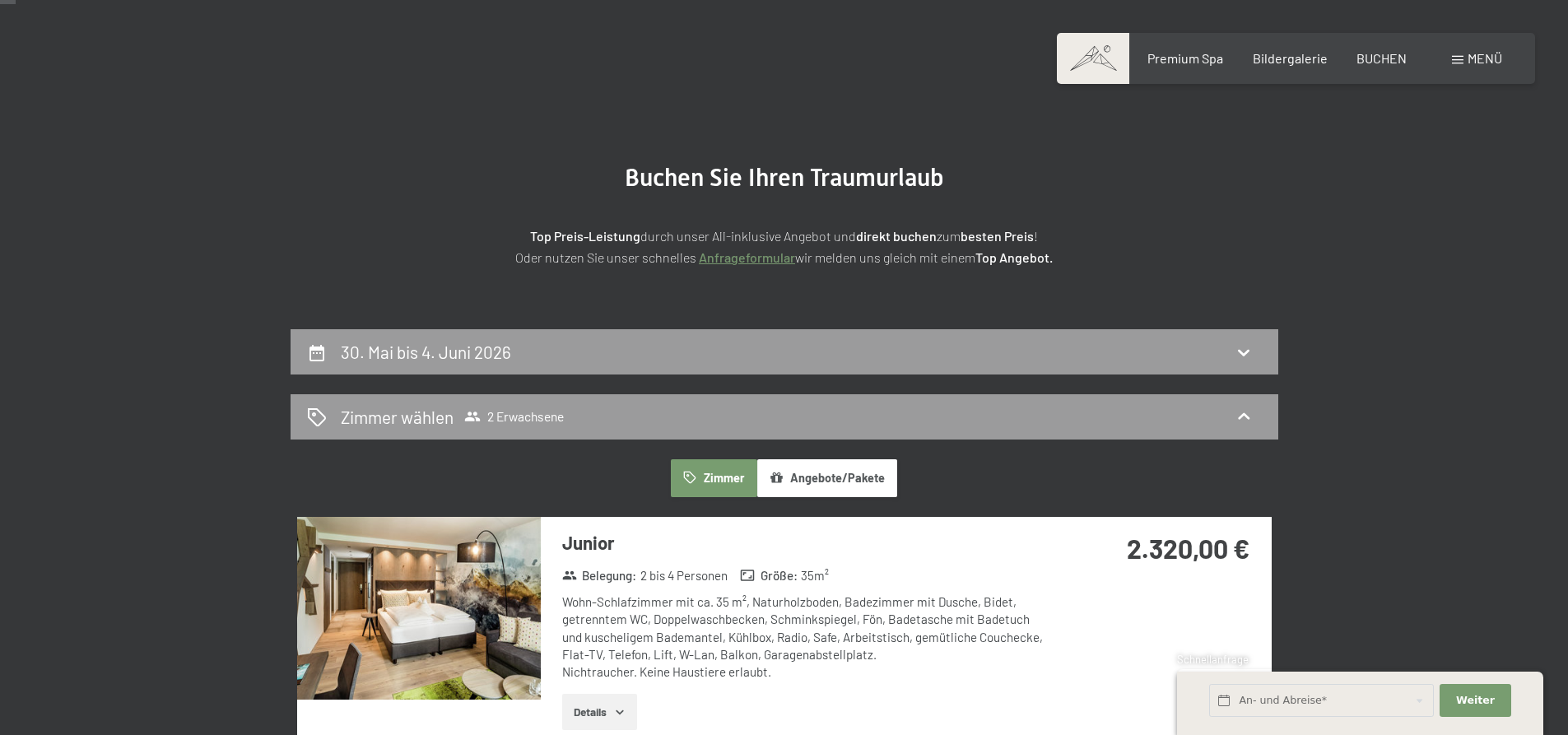
scroll to position [0, 0]
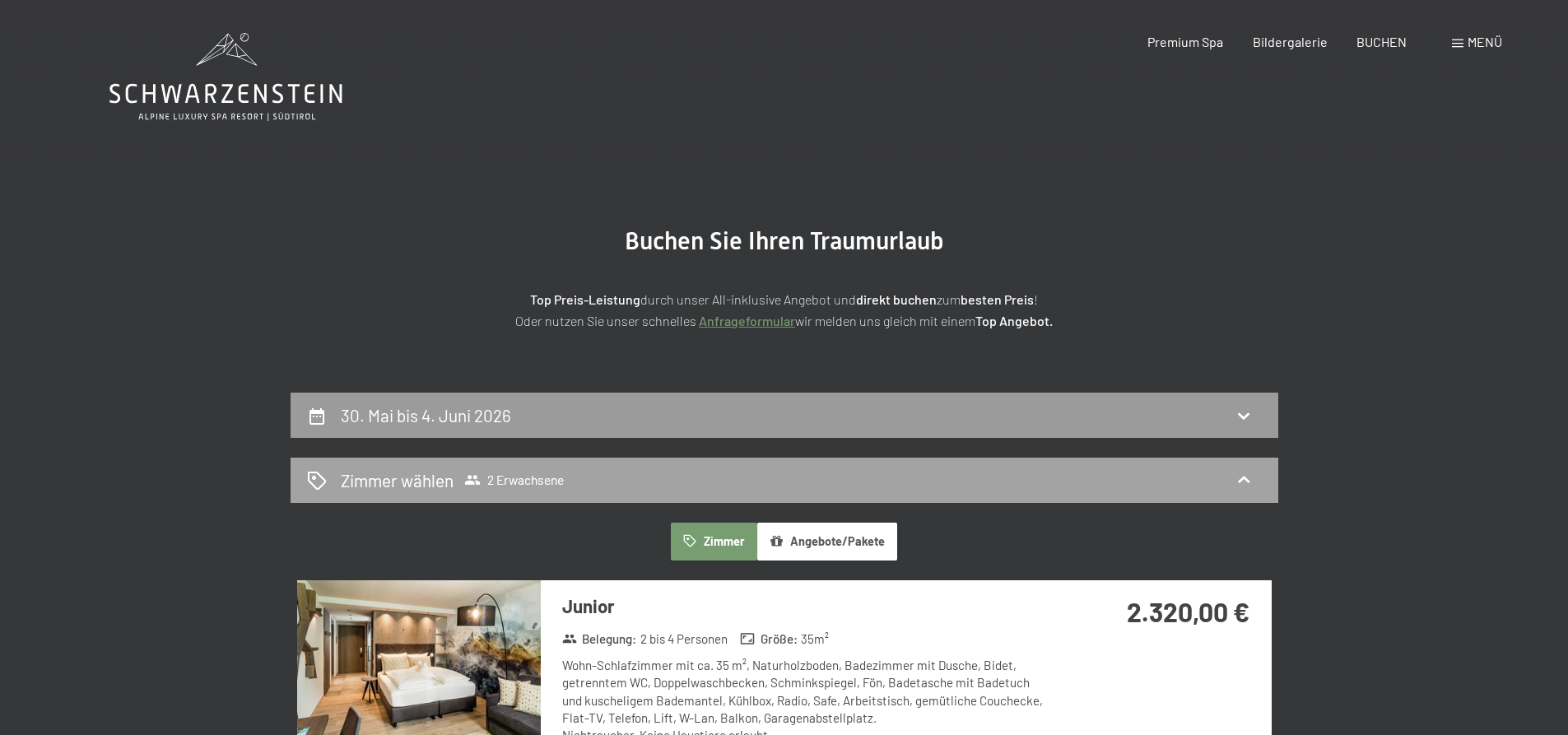
click at [603, 476] on div "Zimmer wählen 2 Erwachsene" at bounding box center [785, 480] width 955 height 24
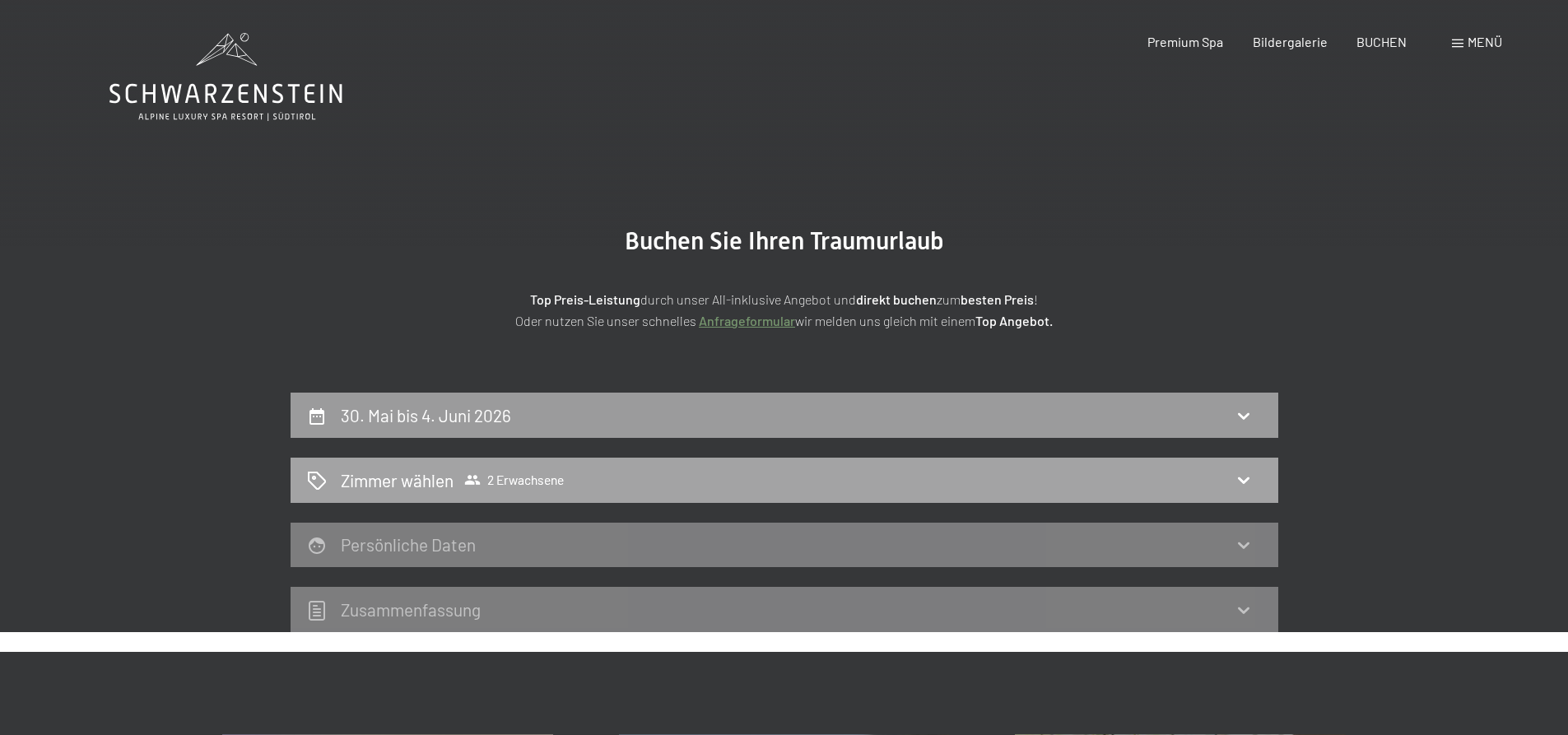
click at [752, 489] on div "Zimmer wählen 2 Erwachsene" at bounding box center [785, 480] width 955 height 24
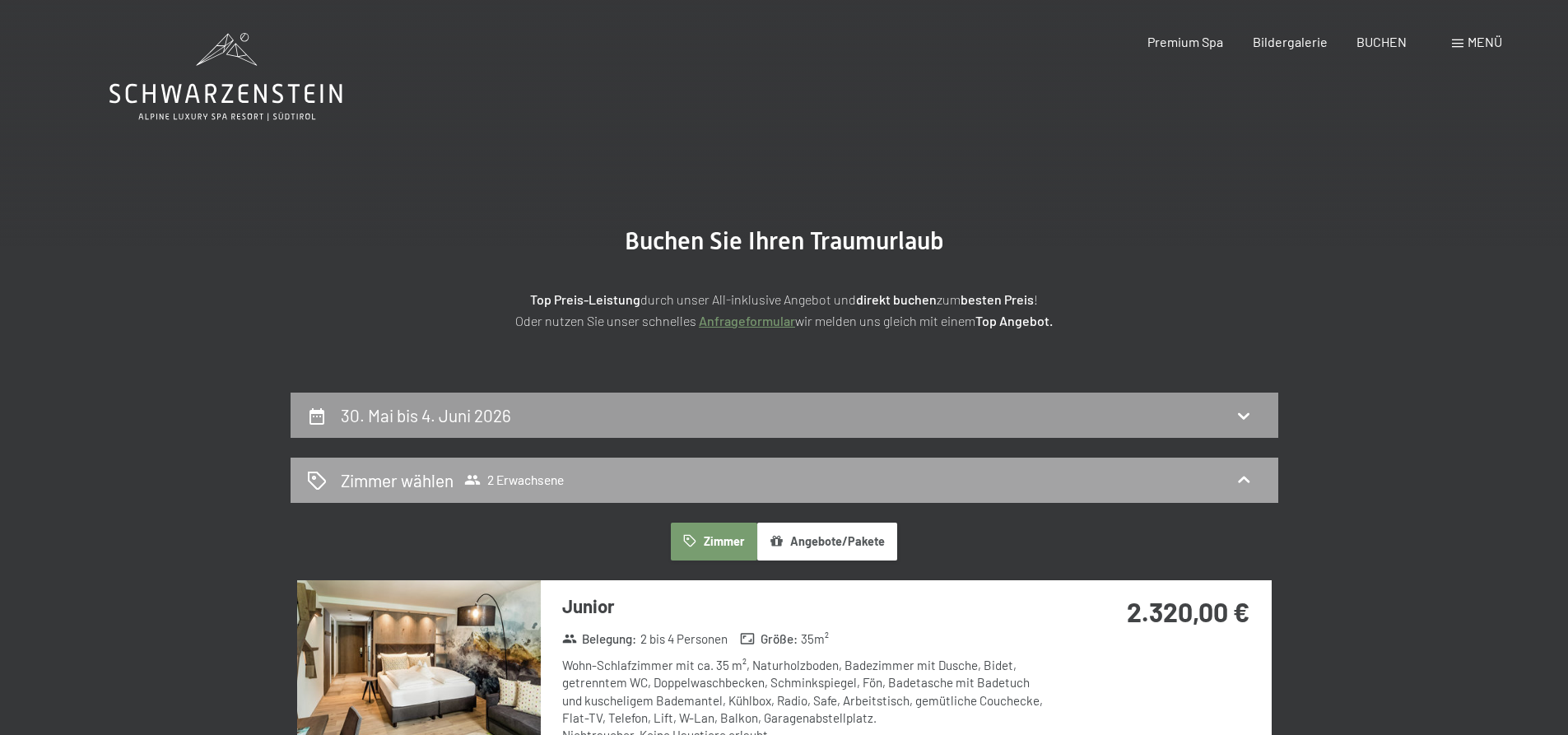
click at [684, 479] on div "Zimmer wählen 2 Erwachsene" at bounding box center [785, 480] width 955 height 24
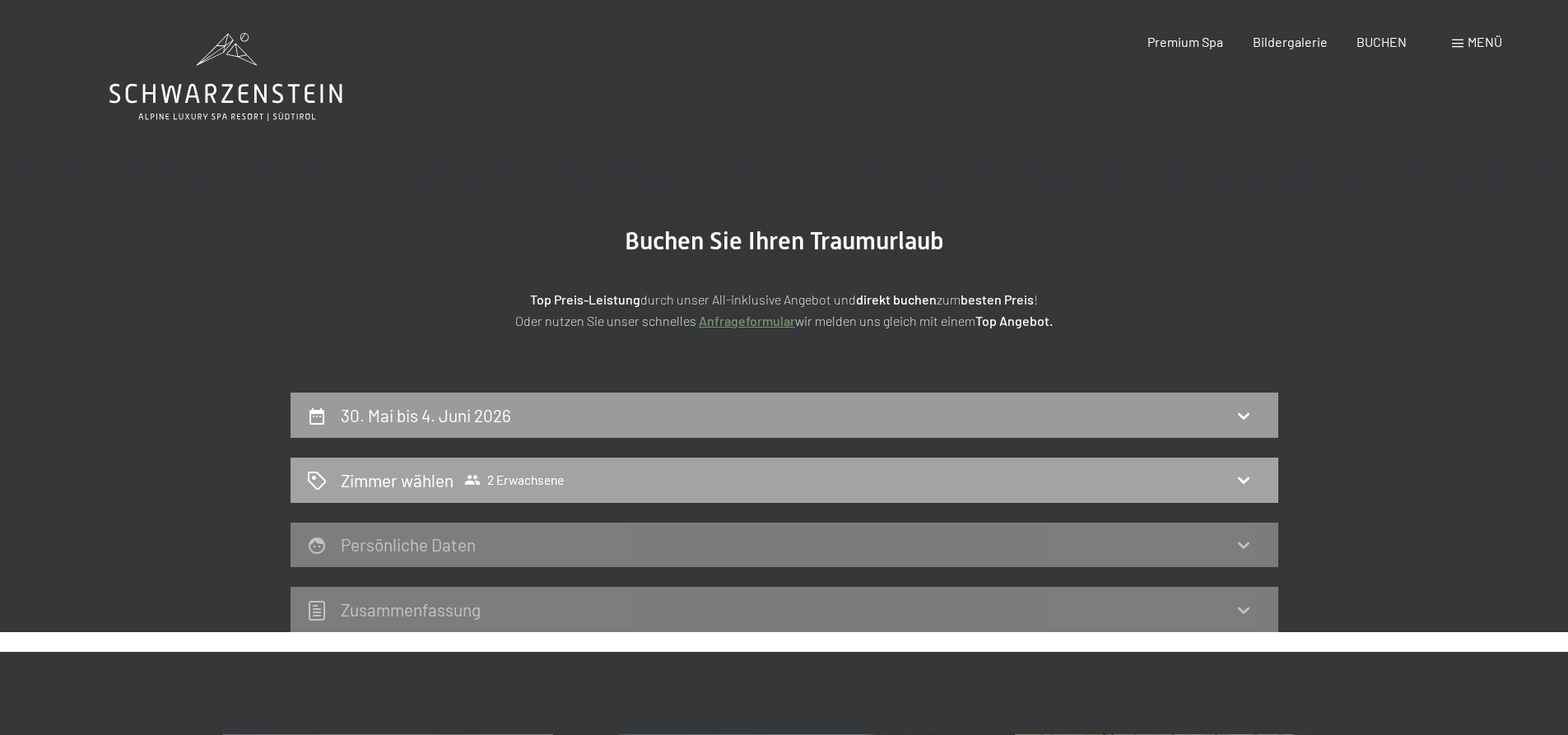
click at [1239, 482] on icon at bounding box center [1243, 479] width 20 height 20
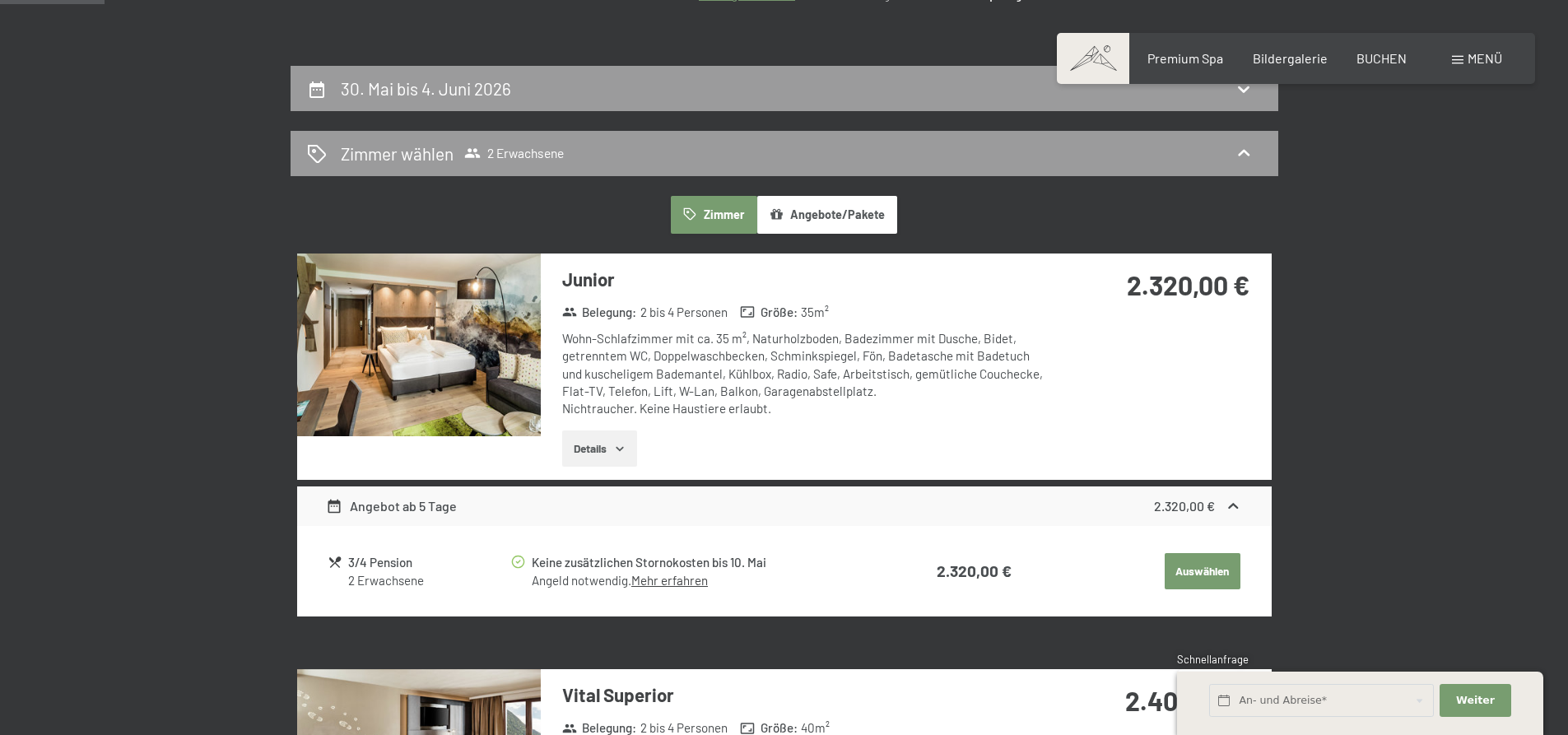
scroll to position [330, 0]
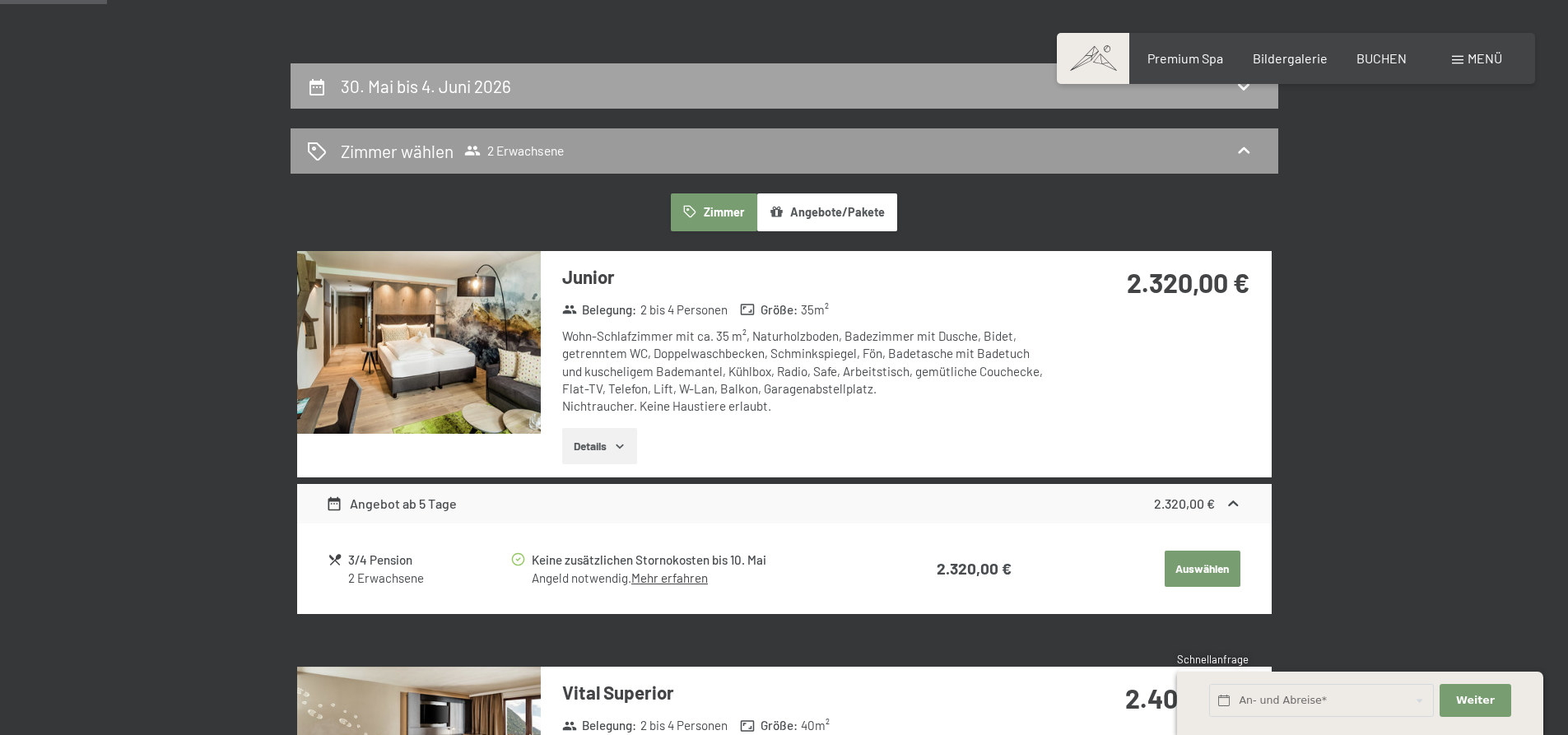
click at [1241, 90] on icon at bounding box center [1243, 86] width 20 height 20
select select "2026-05-01"
select select "2026-06-01"
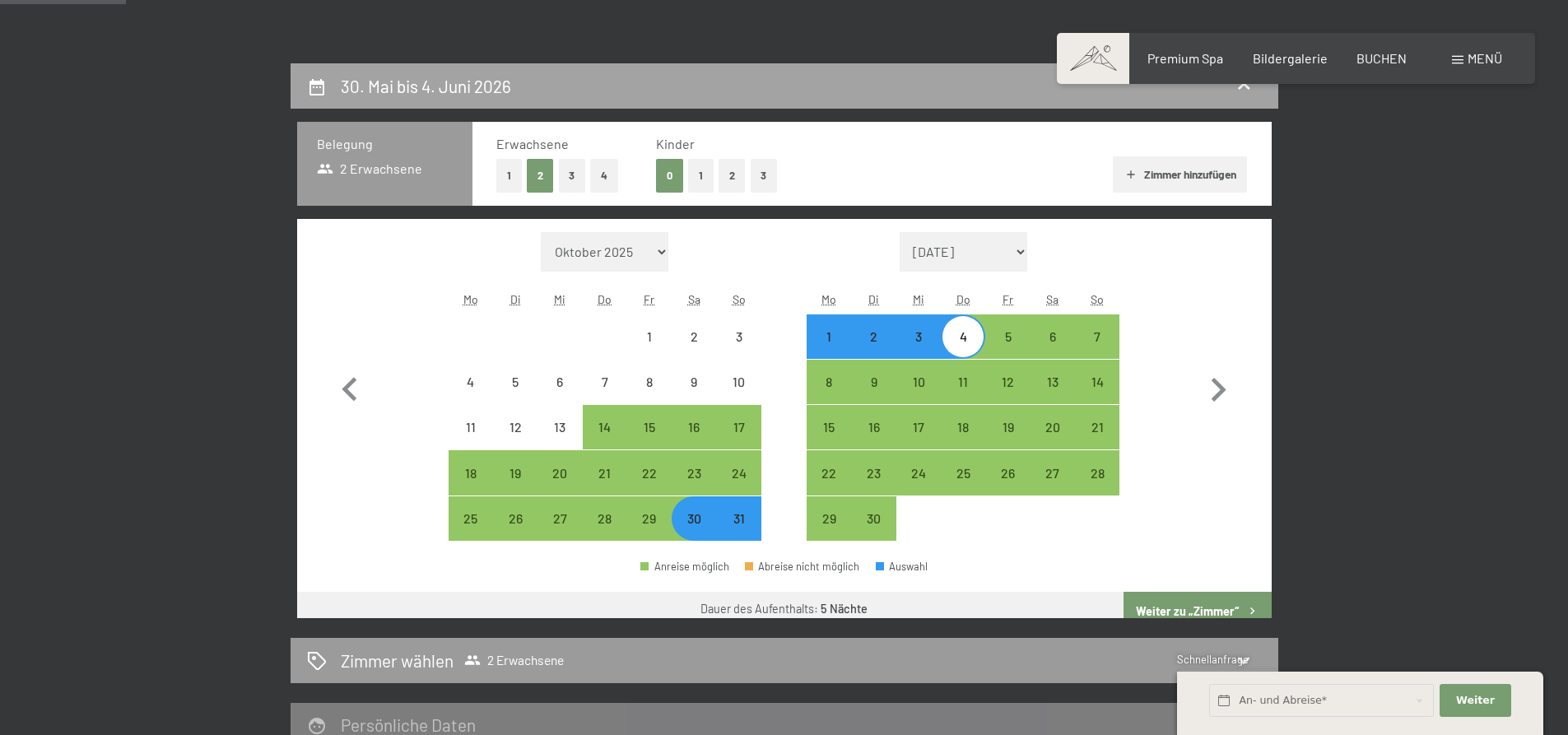
scroll to position [393, 0]
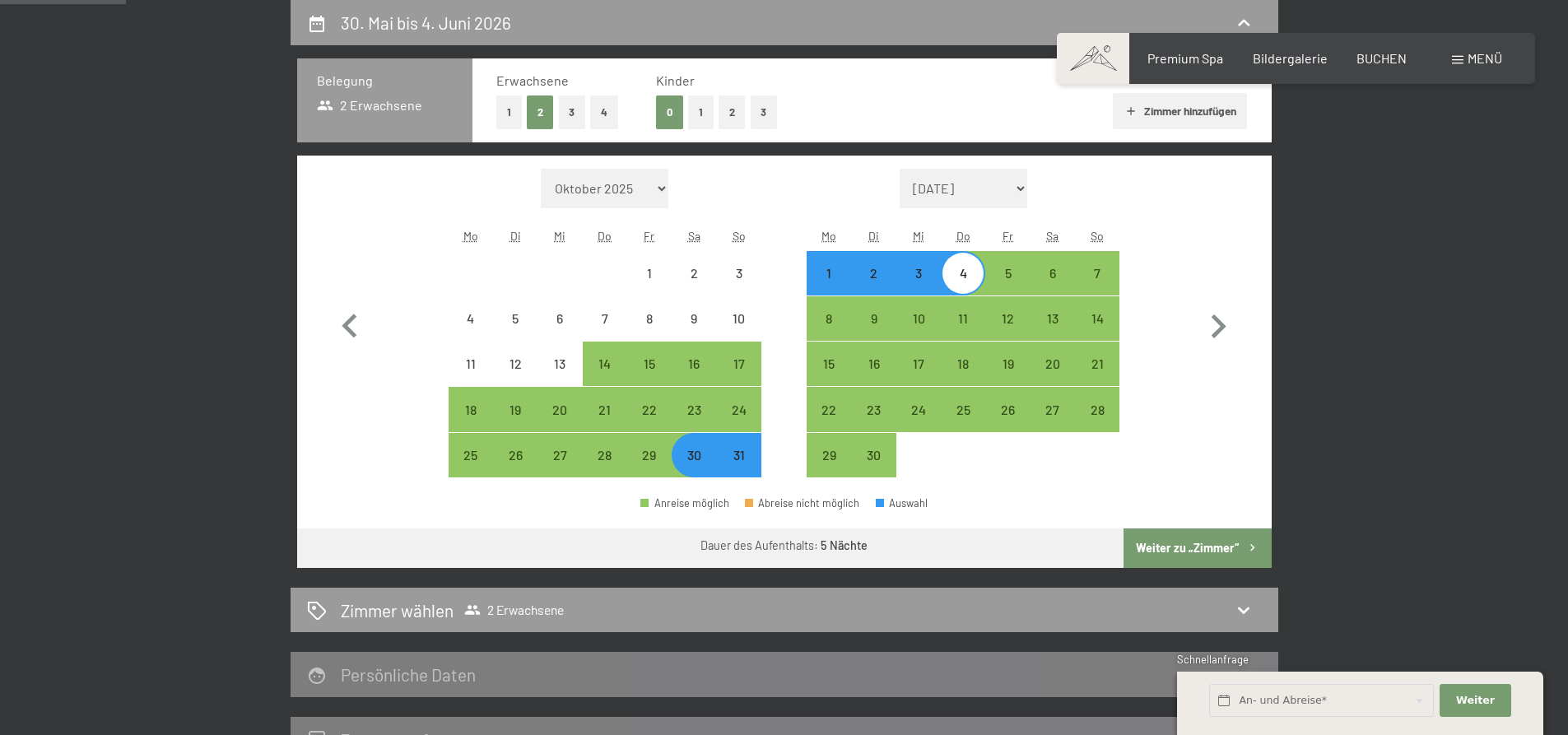
click at [699, 125] on button "1" at bounding box center [701, 112] width 26 height 34
select select "2026-05-01"
select select "2026-06-01"
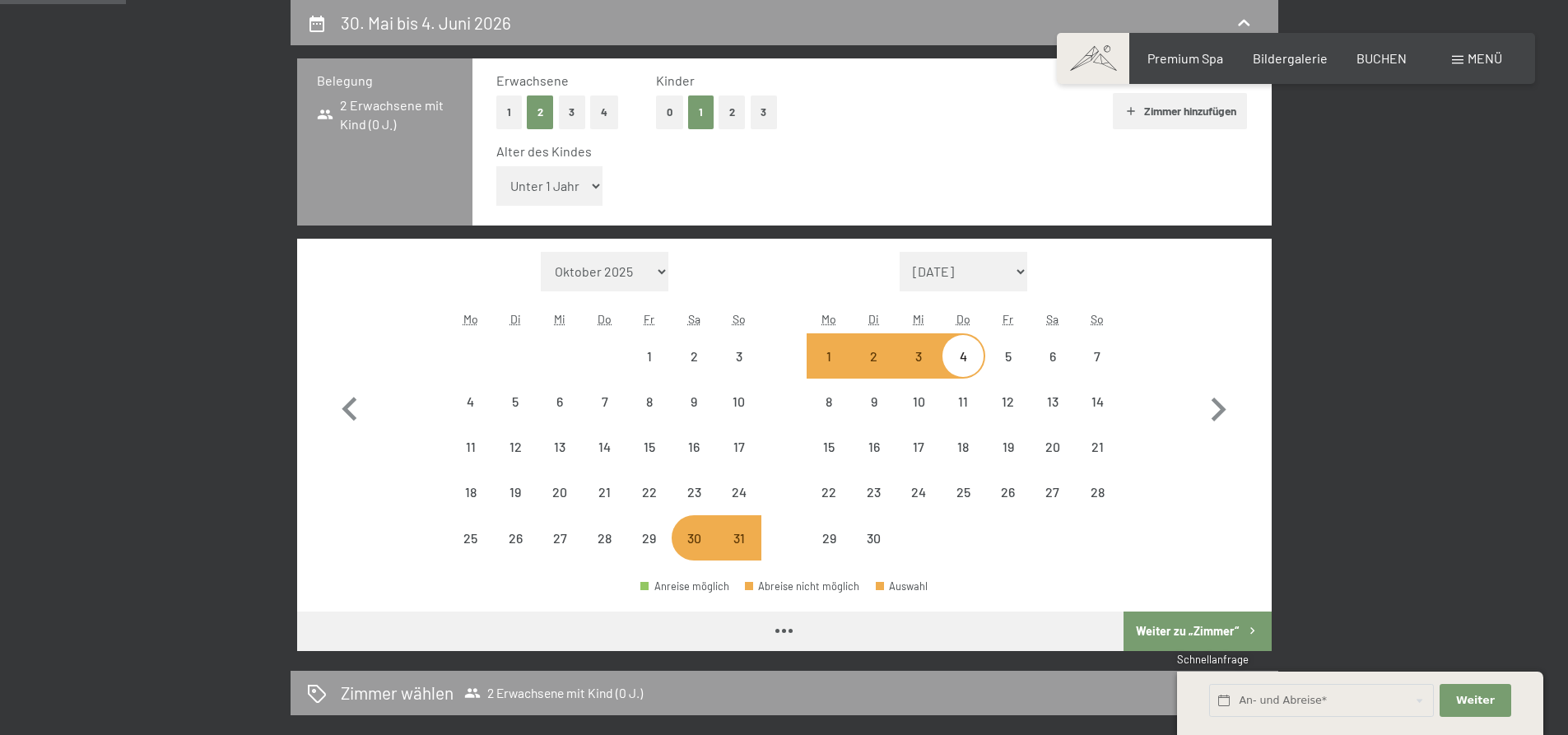
click at [563, 193] on select "Unter 1 Jahr 1 Jahr 2 Jahre 3 Jahre 4 Jahre 5 Jahre 6 Jahre 7 Jahre 8 Jahre 9 J…" at bounding box center [550, 186] width 107 height 39
select select "2026-05-01"
select select "2026-06-01"
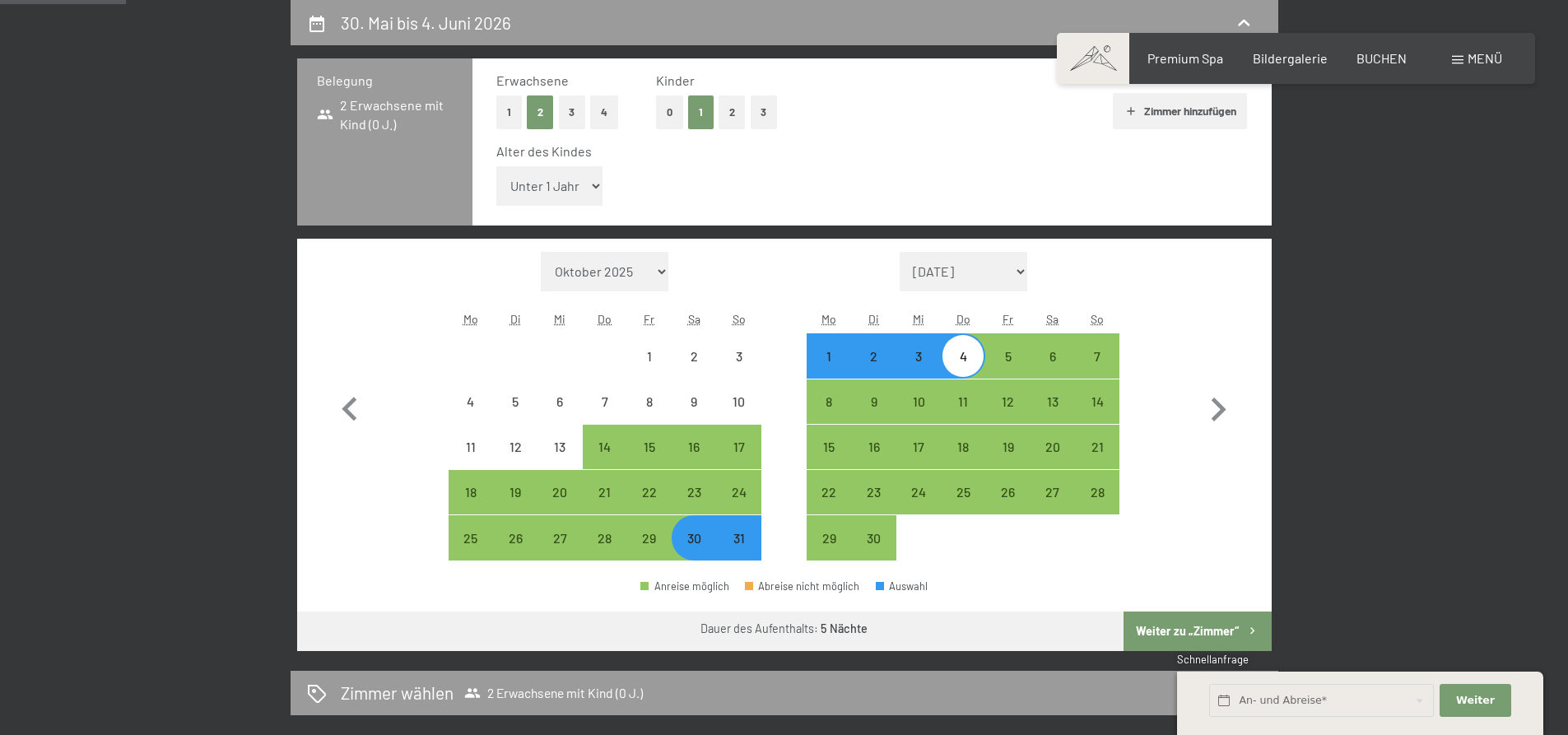
select select "9"
click at [496, 166] on select "Unter 1 Jahr 1 Jahr 2 Jahre 3 Jahre 4 Jahre 5 Jahre 6 Jahre 7 Jahre 8 Jahre 9 J…" at bounding box center [550, 186] width 107 height 39
select select "2026-05-01"
select select "2026-06-01"
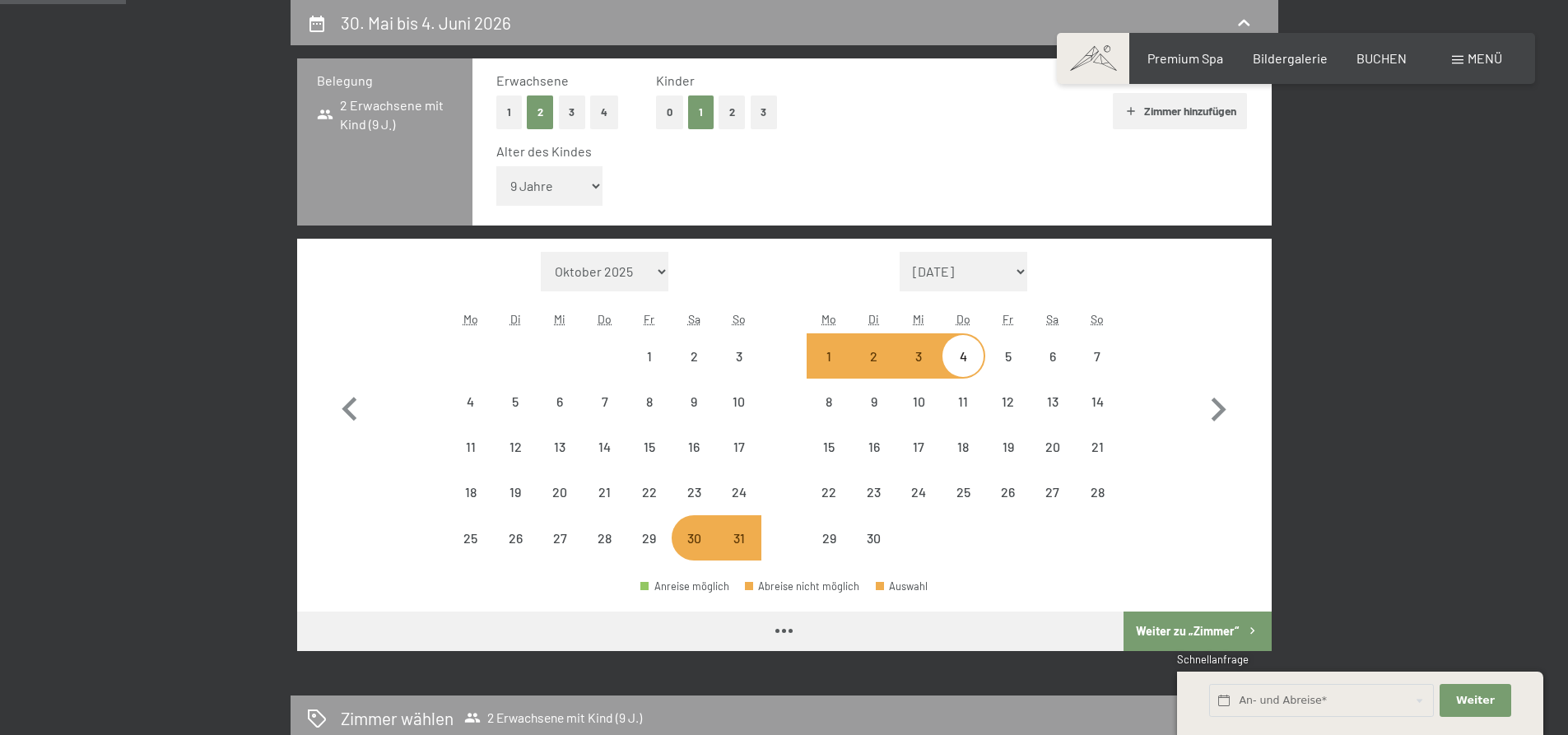
select select "2026-05-01"
select select "2026-06-01"
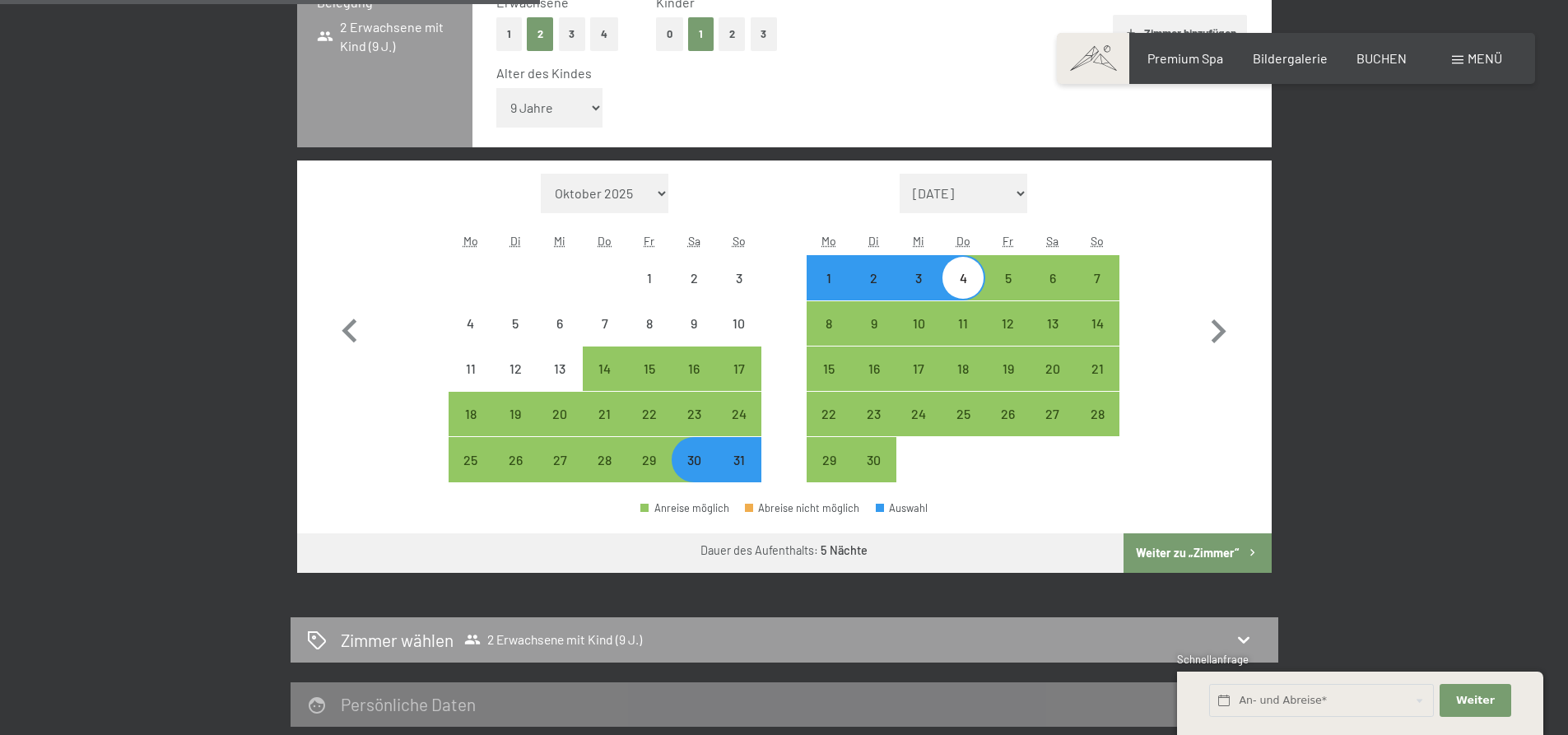
scroll to position [640, 0]
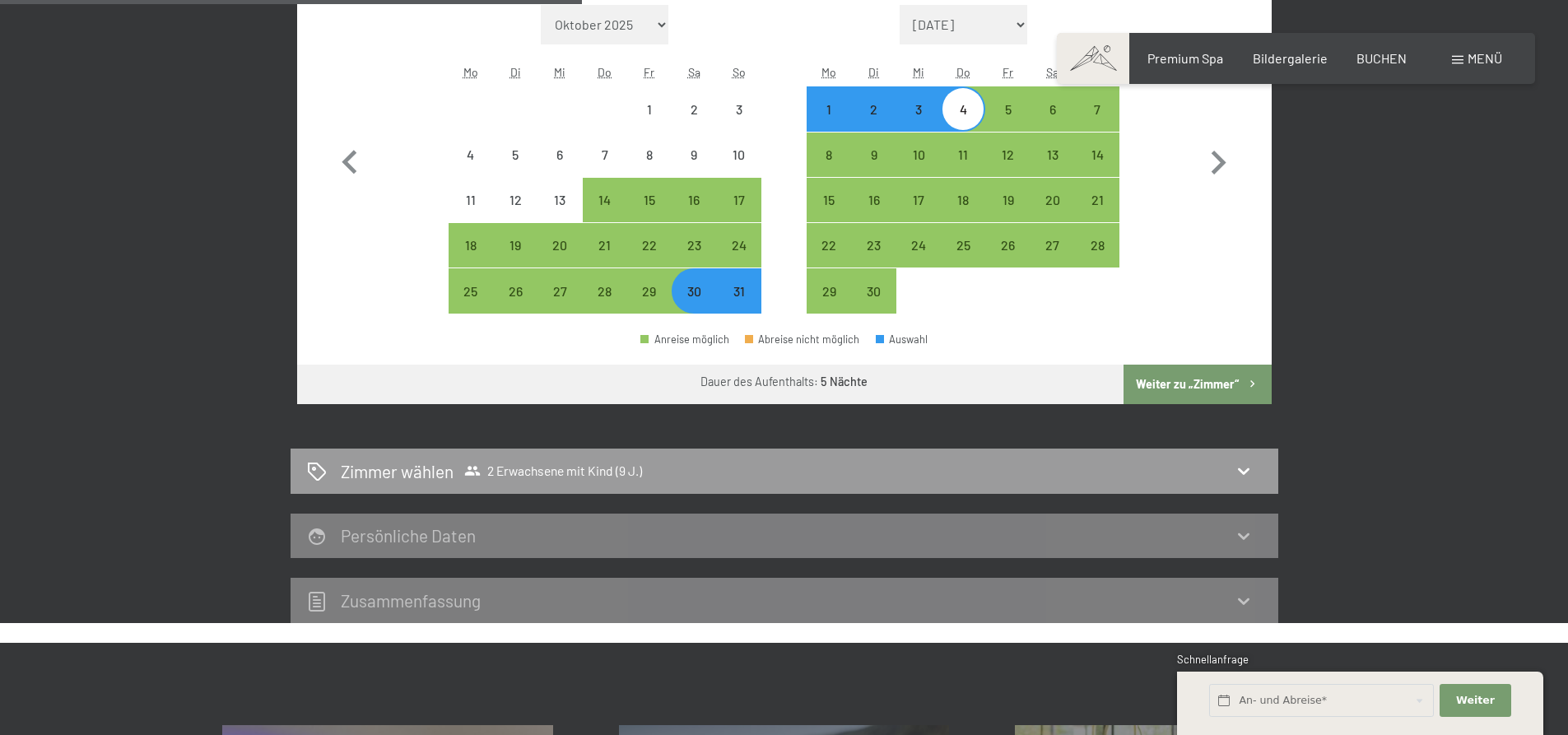
click at [1226, 388] on button "Weiter zu „Zimmer“" at bounding box center [1197, 384] width 147 height 39
select select "2026-05-01"
select select "2026-06-01"
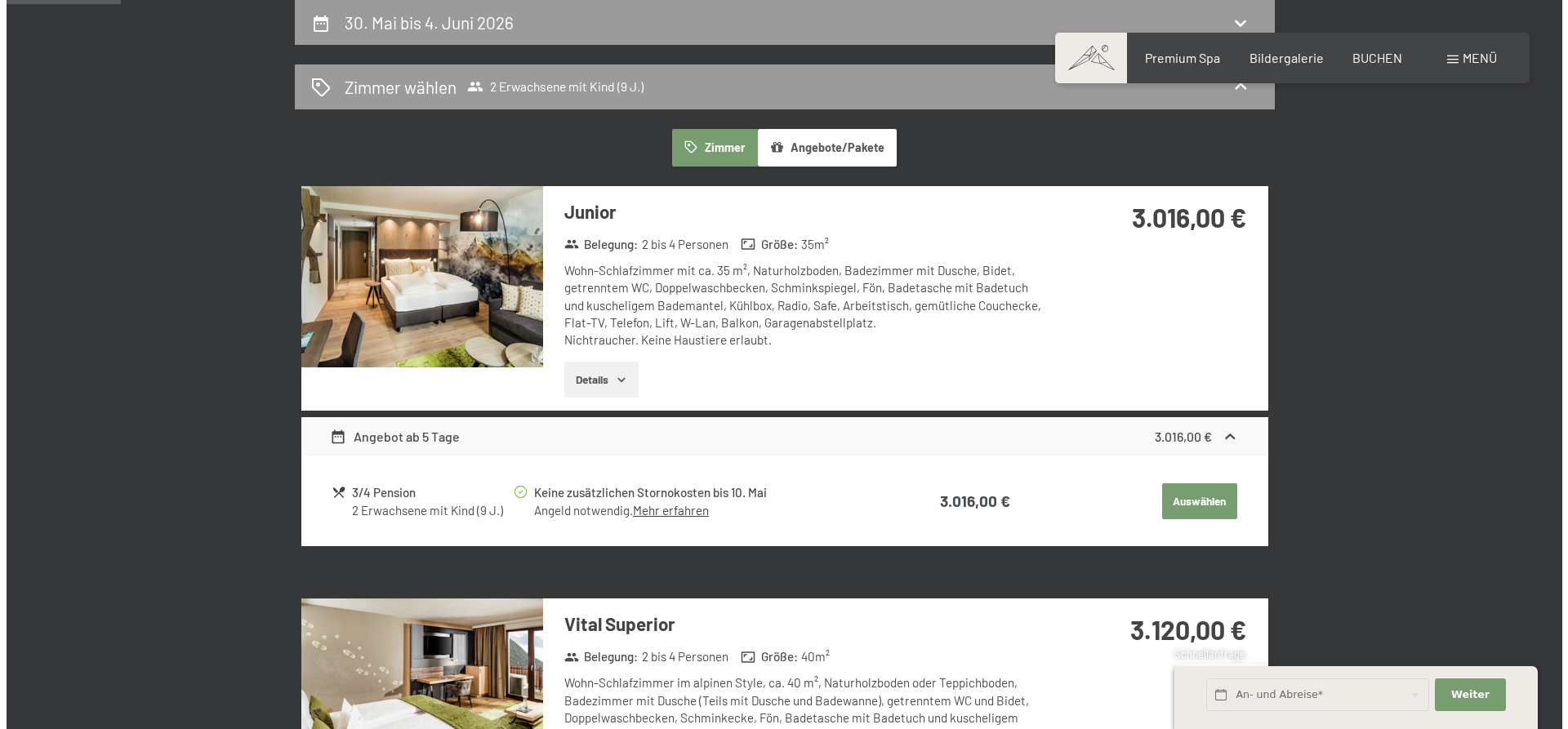
scroll to position [0, 0]
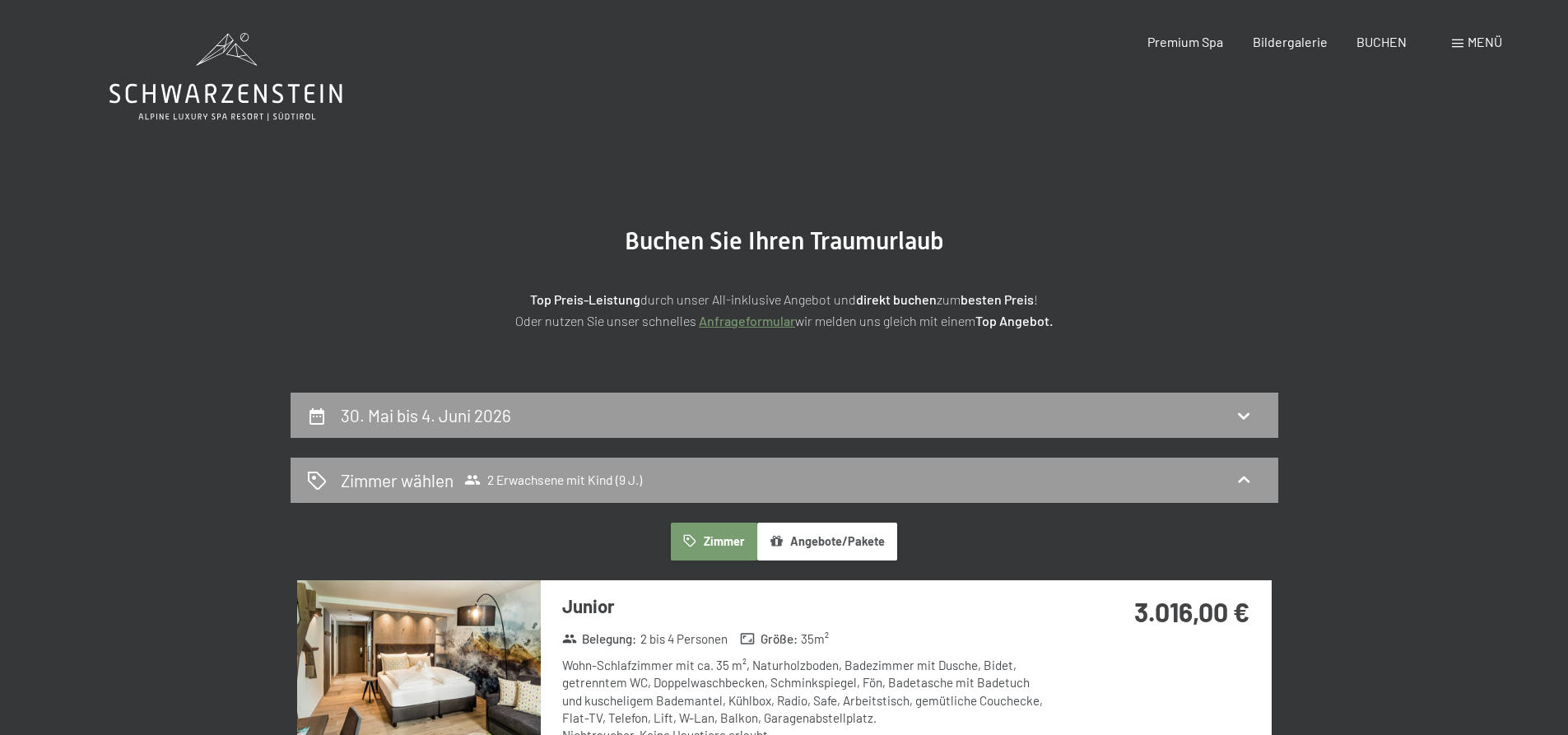
click at [1477, 38] on span "Menü" at bounding box center [1485, 42] width 35 height 15
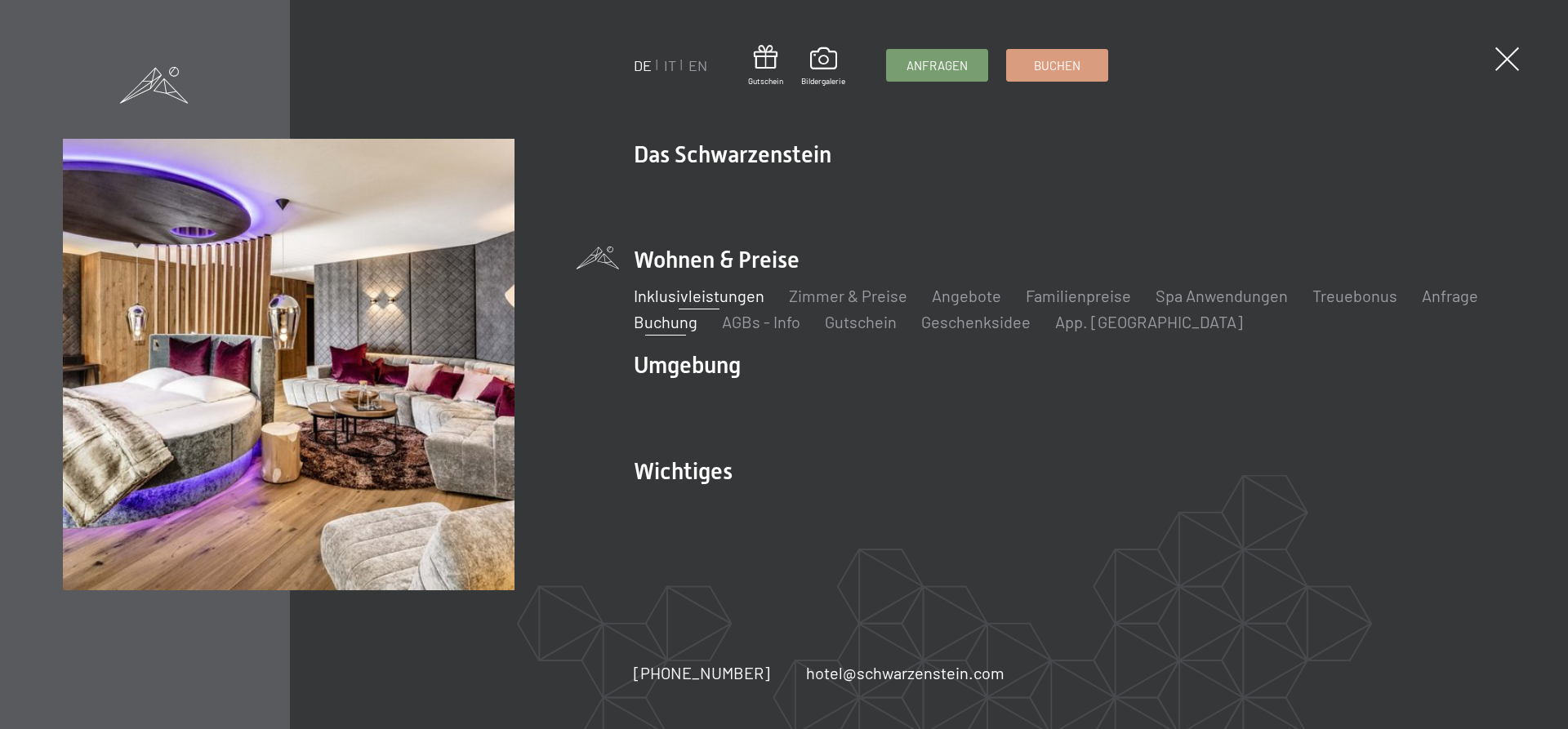
click at [710, 298] on link "Inklusivleistungen" at bounding box center [699, 295] width 131 height 19
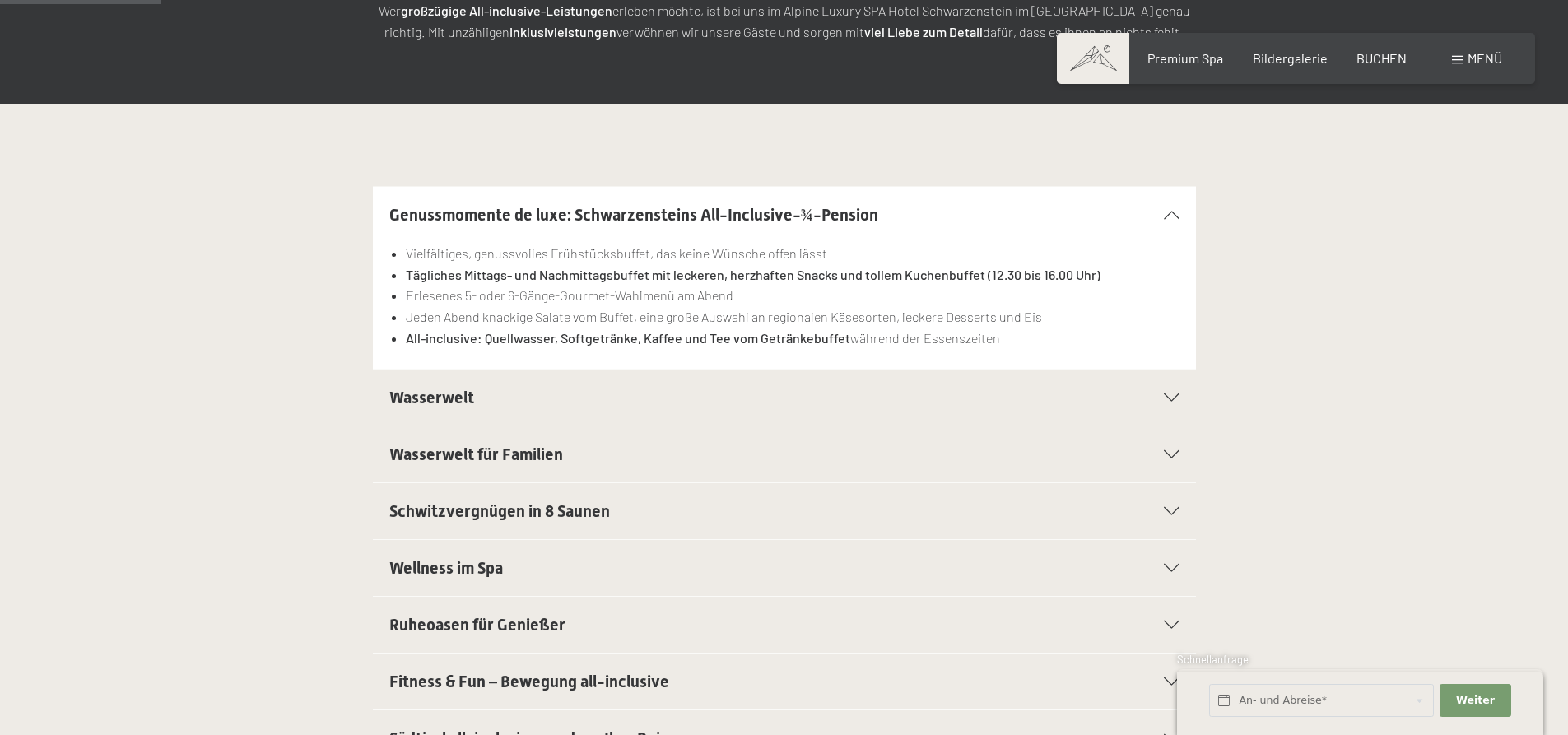
scroll to position [330, 0]
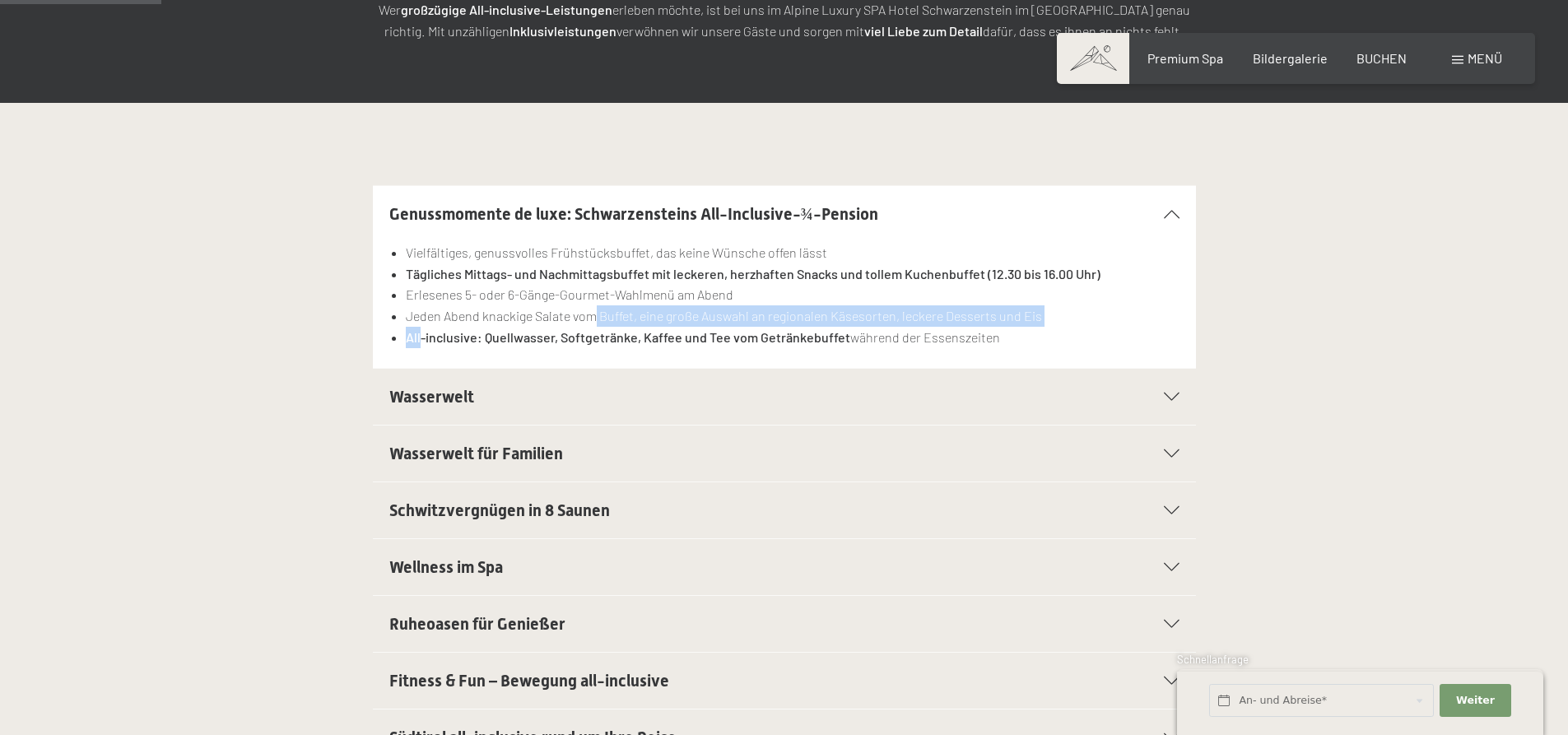
drag, startPoint x: 420, startPoint y: 332, endPoint x: 597, endPoint y: 311, distance: 178.2
click at [597, 311] on ul "Vielfältiges, genussvolles Frühstücksbuffet, das keine Wünsche offen lässt Tägl…" at bounding box center [784, 295] width 790 height 106
click at [494, 340] on strong "All-inclusive: Quellwasser, Softgetränke, Kaffee und Tee vom Getränkebuffet" at bounding box center [628, 337] width 444 height 15
drag, startPoint x: 462, startPoint y: 333, endPoint x: 1016, endPoint y: 342, distance: 554.1
click at [1016, 342] on li "All-inclusive: Quellwasser, Softgetränke, Kaffee und Tee vom Getränkebuffet wäh…" at bounding box center [793, 337] width 773 height 21
